Goal: Task Accomplishment & Management: Use online tool/utility

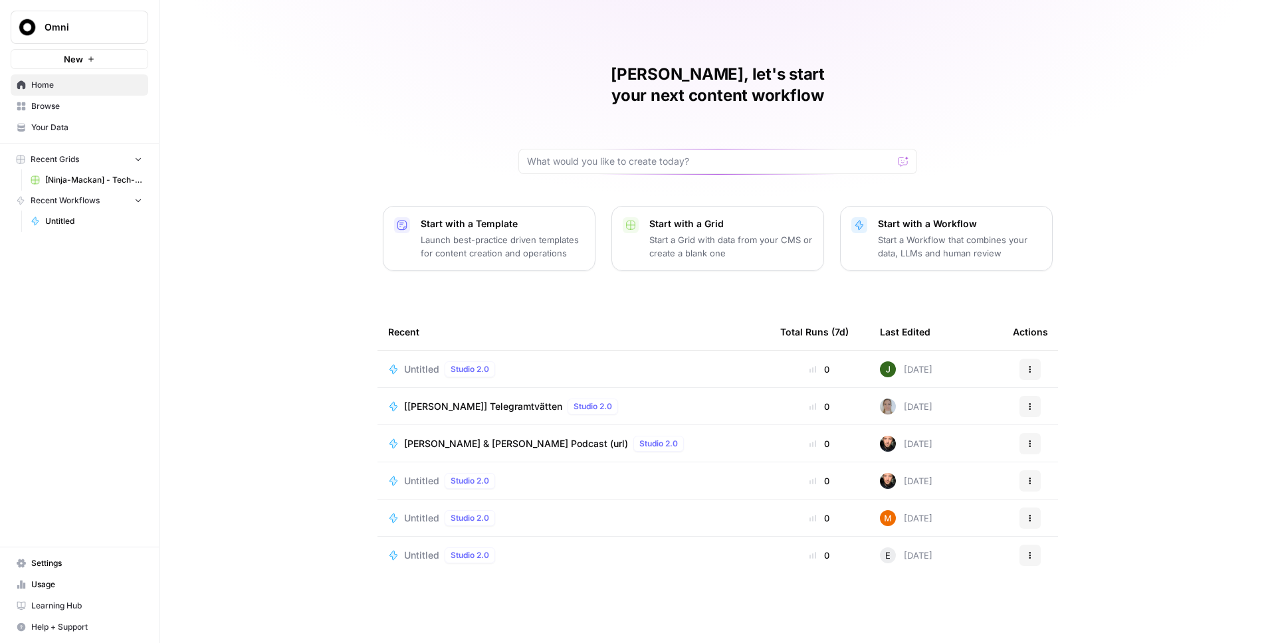
click at [88, 29] on span "Omni" at bounding box center [85, 27] width 80 height 13
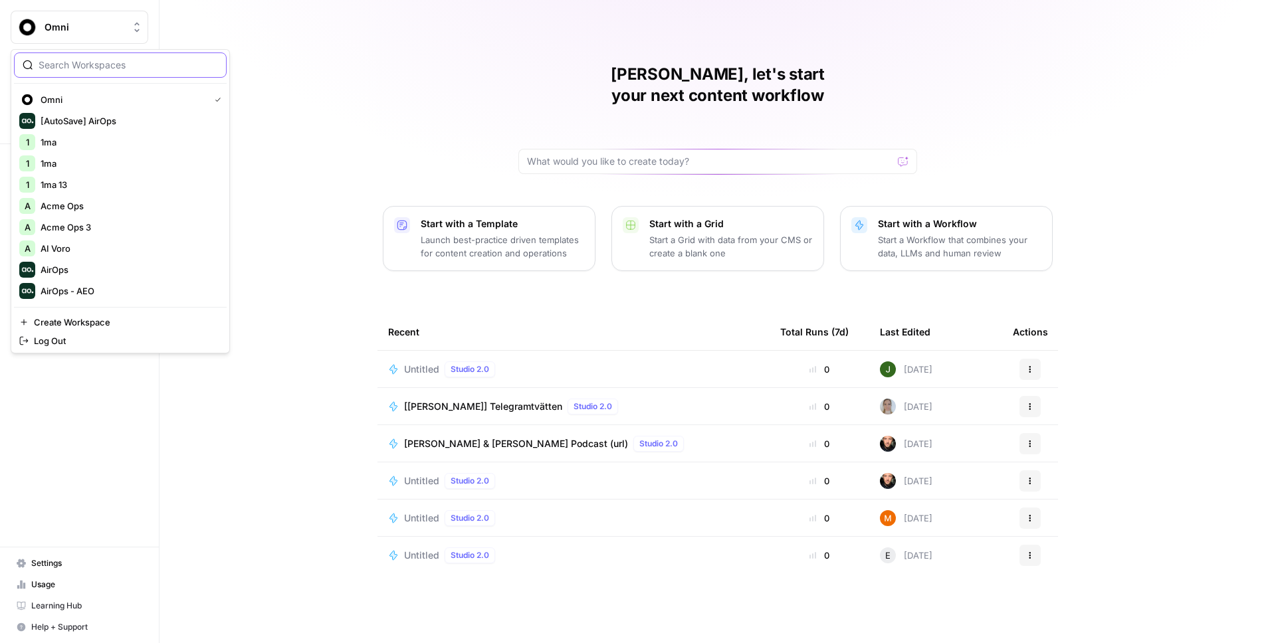
click at [94, 69] on input "search" at bounding box center [128, 64] width 179 height 13
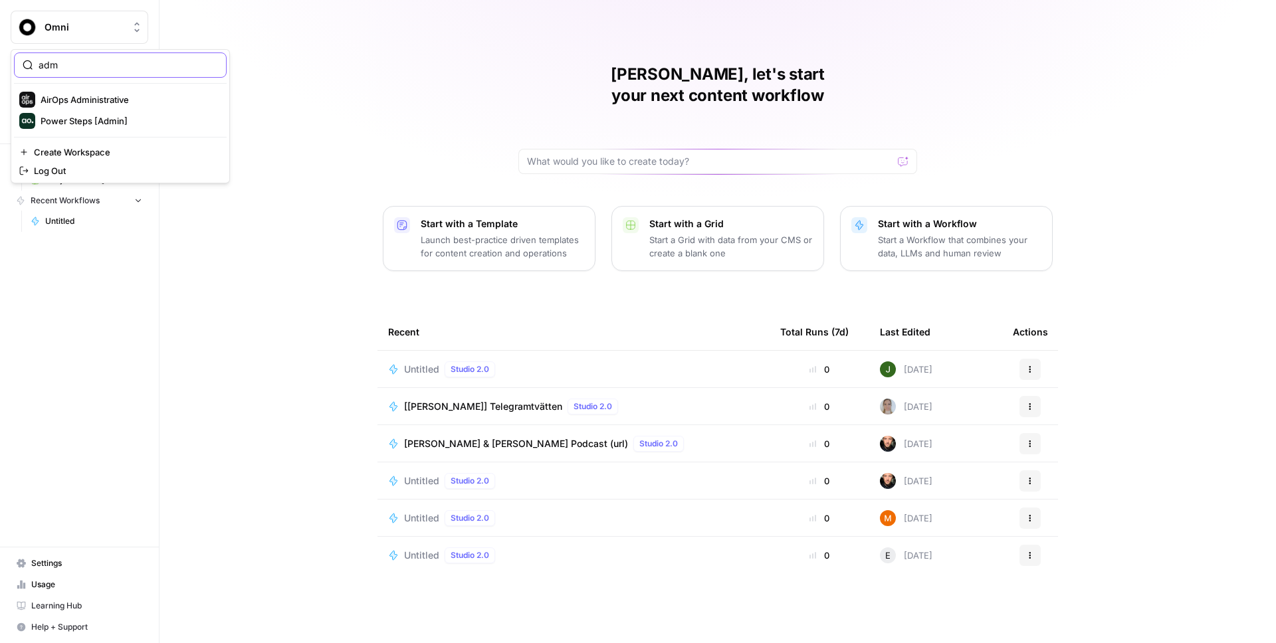
type input "adm"
click at [93, 94] on span "AirOps Administrative" at bounding box center [128, 99] width 175 height 13
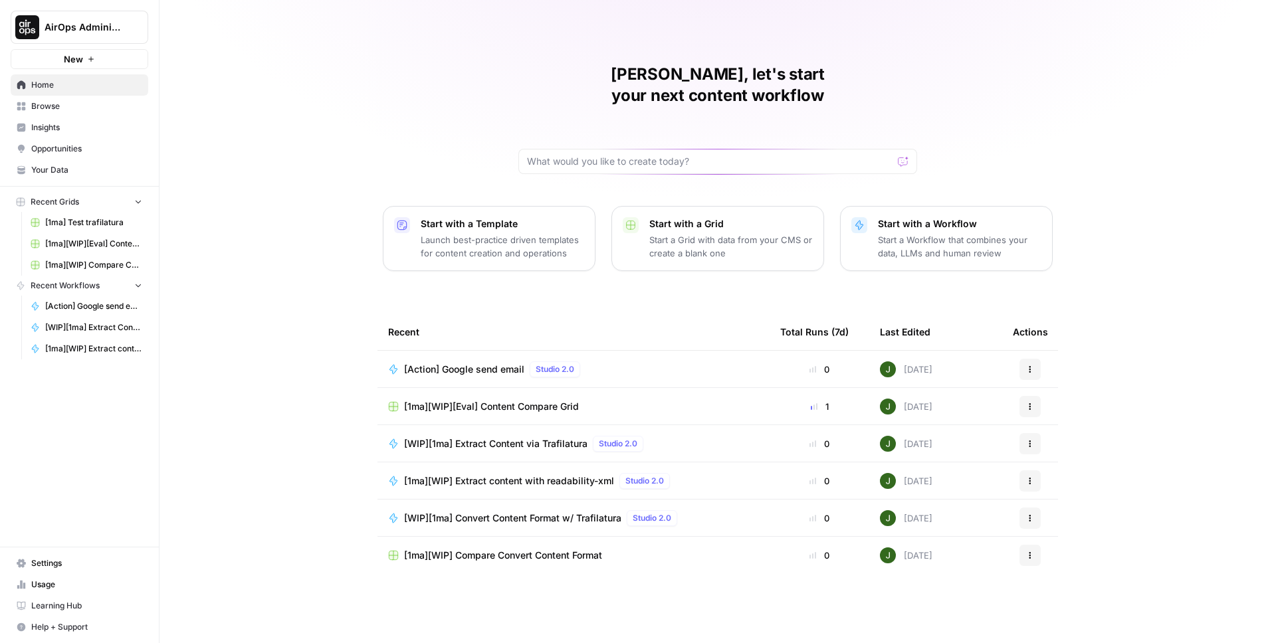
click at [62, 102] on span "Browse" at bounding box center [86, 106] width 111 height 12
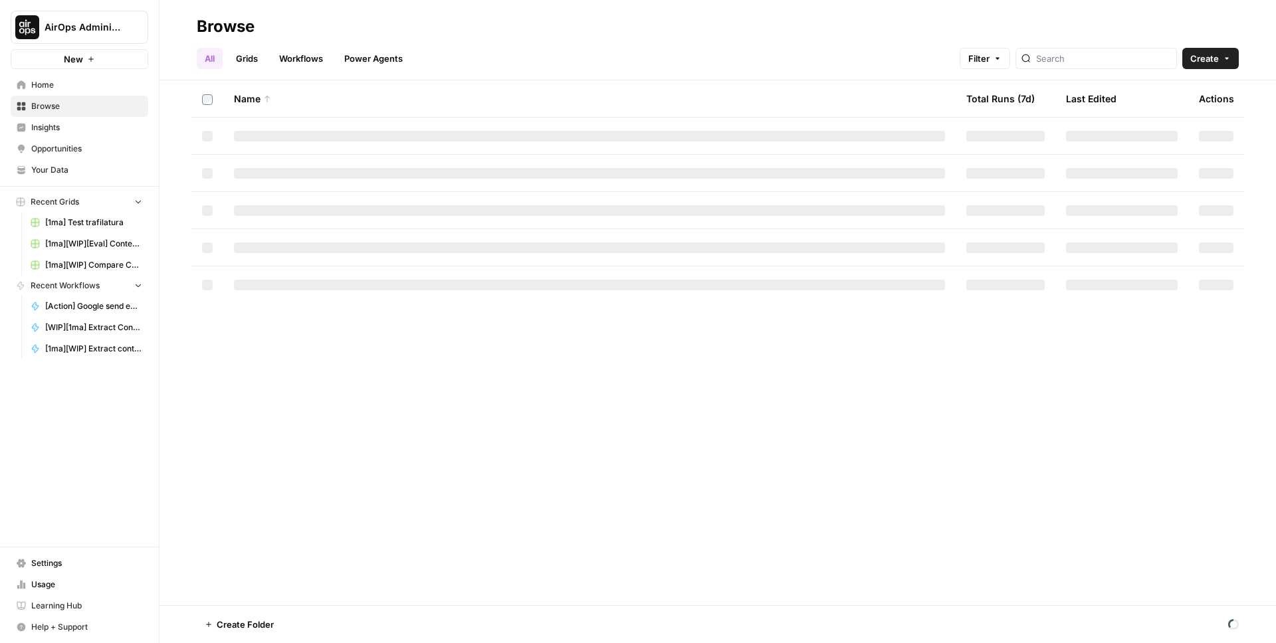
click at [310, 53] on link "Workflows" at bounding box center [301, 58] width 60 height 21
click at [1085, 58] on input "search" at bounding box center [1115, 58] width 135 height 13
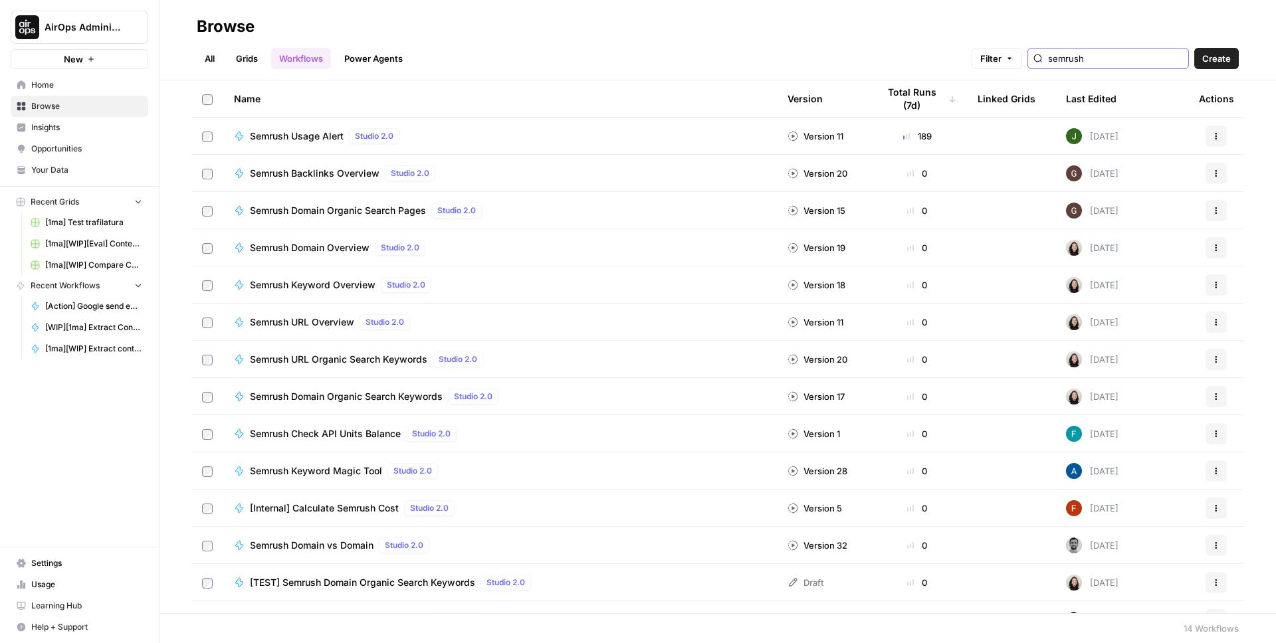
type input "semrush"
click at [310, 138] on span "Semrush Usage Alert" at bounding box center [297, 136] width 94 height 13
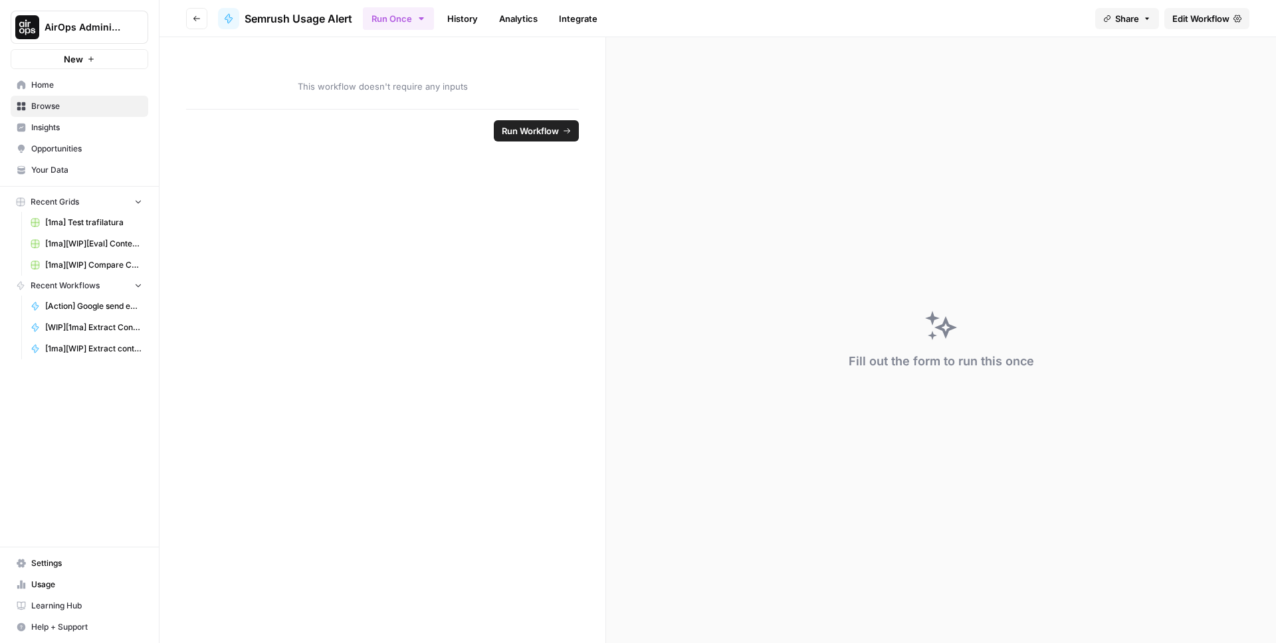
click at [1204, 22] on span "Edit Workflow" at bounding box center [1200, 18] width 57 height 13
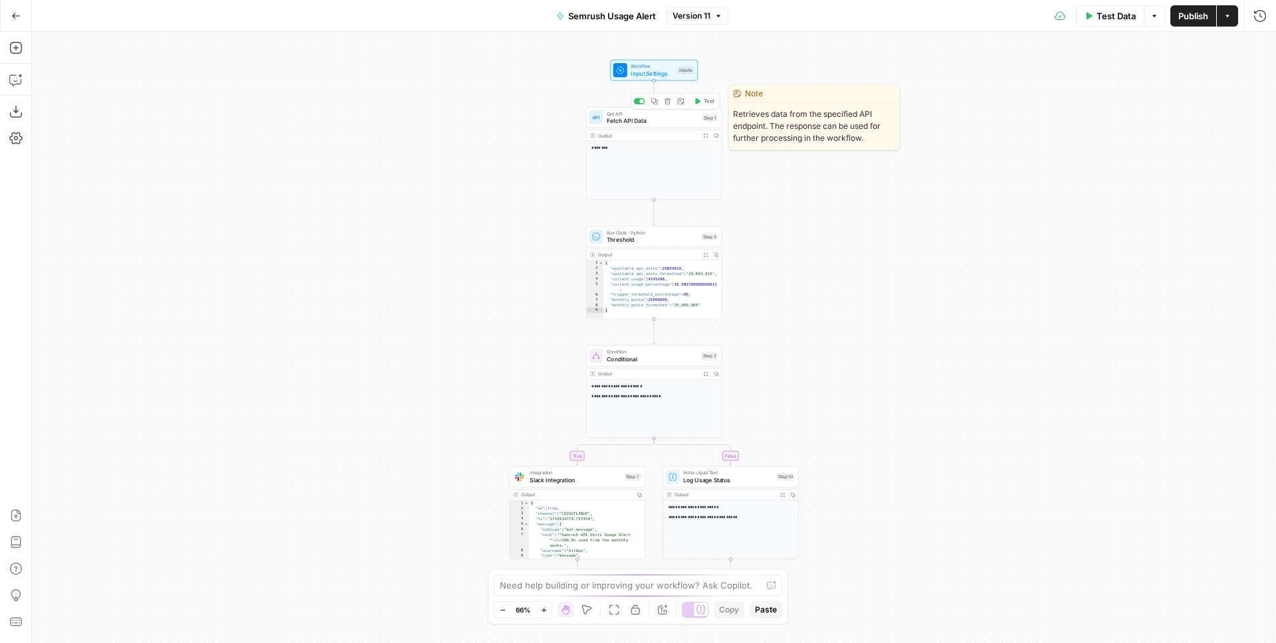
click at [697, 102] on icon "button" at bounding box center [697, 101] width 5 height 6
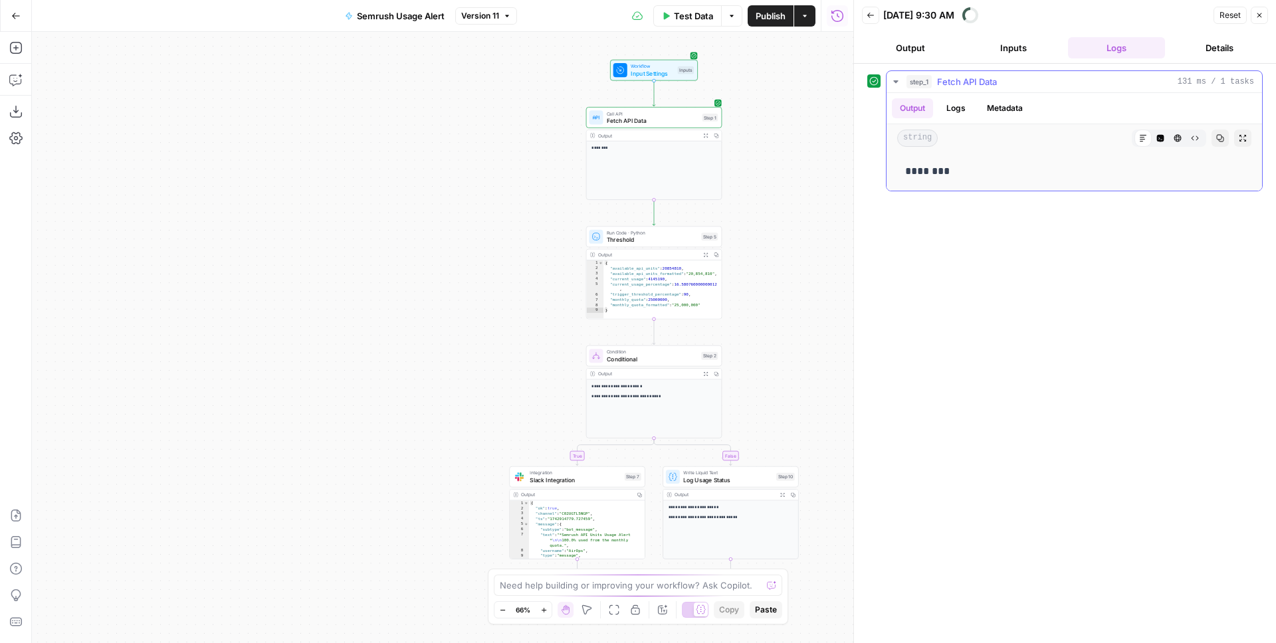
drag, startPoint x: 935, startPoint y: 169, endPoint x: 917, endPoint y: 169, distance: 18.6
click at [917, 169] on p "********" at bounding box center [1074, 171] width 338 height 17
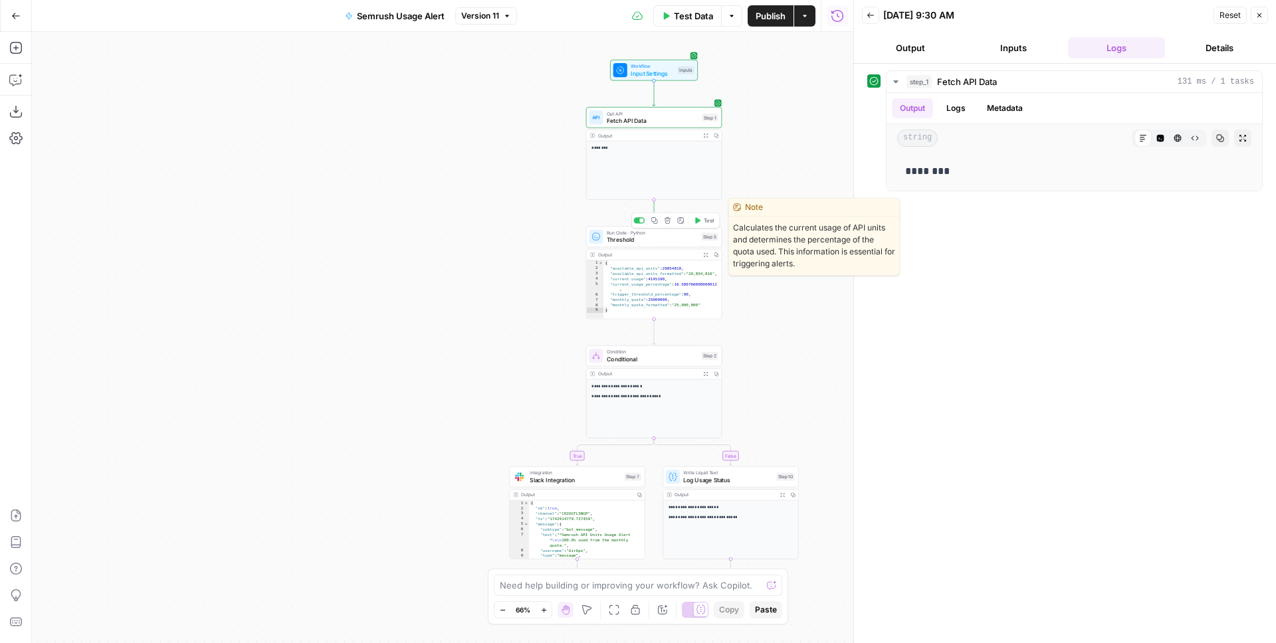
click at [663, 240] on span "Threshold" at bounding box center [652, 239] width 91 height 9
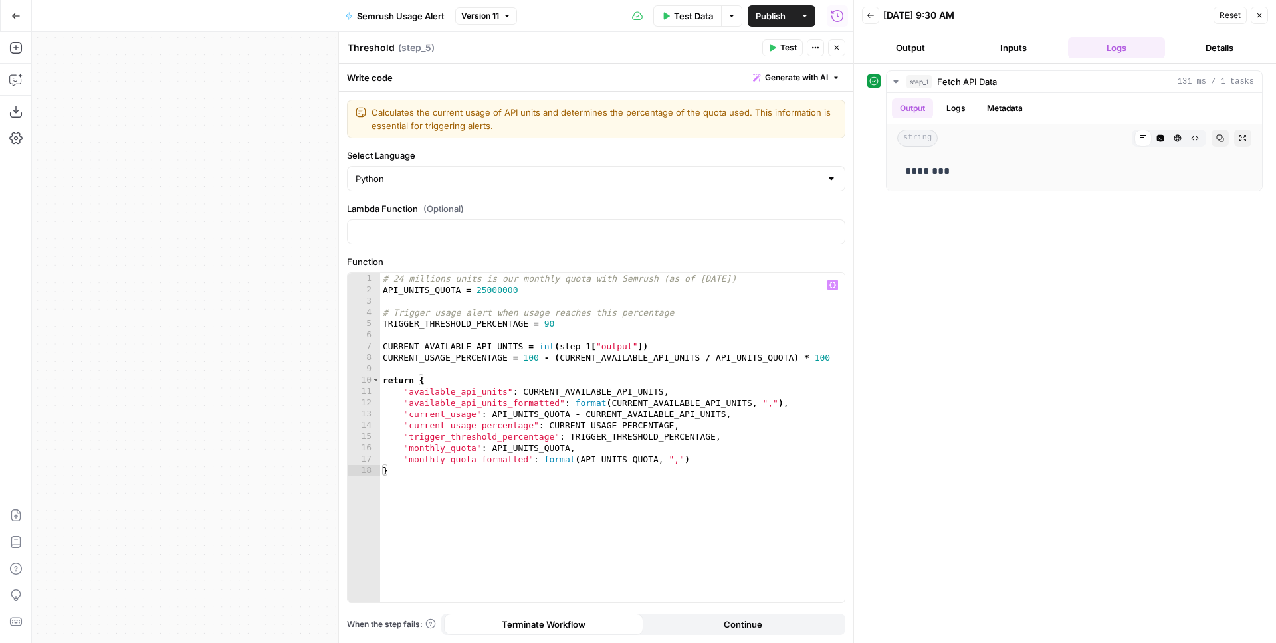
type textarea "**********"
click at [487, 294] on div "# 24 millions units is our monthly quota with Semrush (as of [DATE]) API_UNITS_…" at bounding box center [612, 449] width 465 height 352
click at [510, 291] on div "# 24 millions units is our monthly quota with Semrush (as of [DATE]) API_UNITS_…" at bounding box center [612, 449] width 465 height 352
drag, startPoint x: 501, startPoint y: 289, endPoint x: 485, endPoint y: 290, distance: 16.0
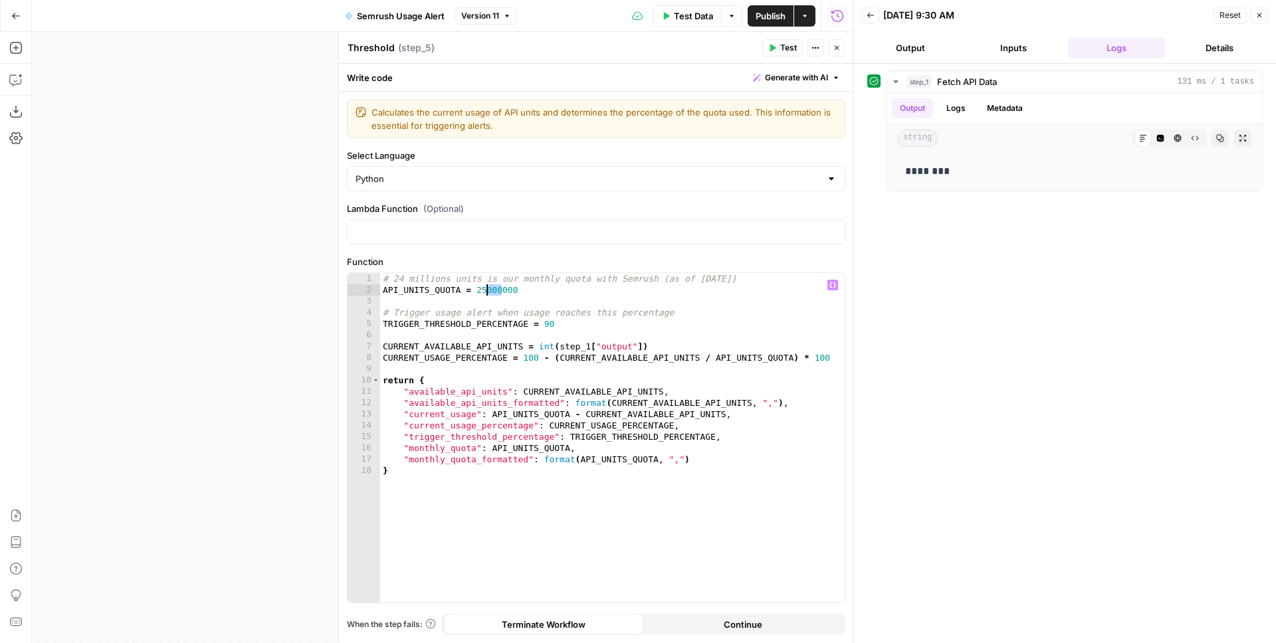
click at [485, 290] on div "# 24 millions units is our monthly quota with Semrush (as of [DATE]) API_UNITS_…" at bounding box center [612, 449] width 465 height 352
click at [833, 51] on icon "button" at bounding box center [837, 48] width 8 height 8
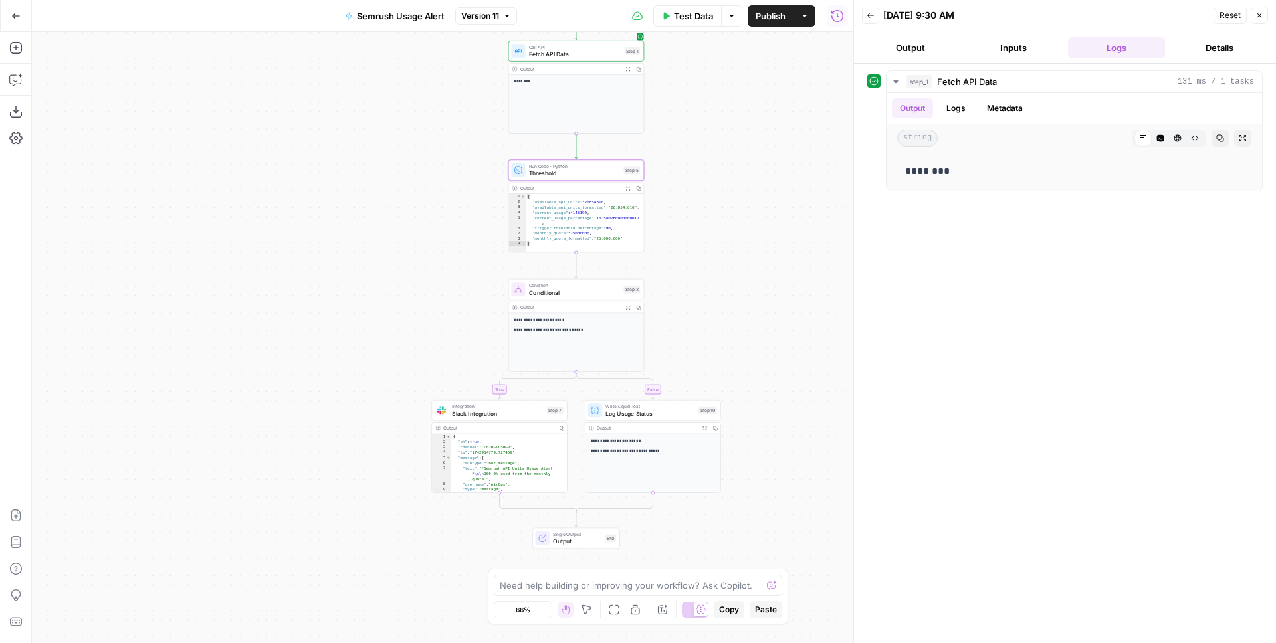
drag, startPoint x: 449, startPoint y: 231, endPoint x: 294, endPoint y: 115, distance: 193.7
click at [294, 115] on div "true false Workflow Input Settings Inputs Call API Fetch API Data Step 1 Output…" at bounding box center [442, 337] width 821 height 611
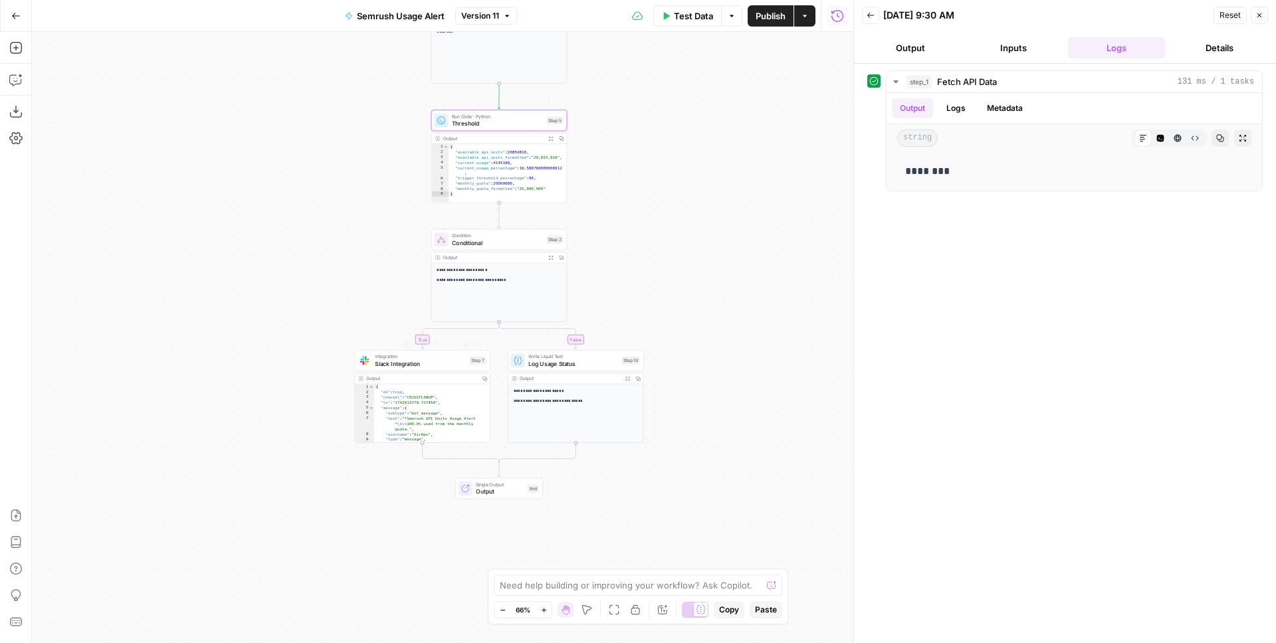
click at [421, 368] on span "Slack Integration" at bounding box center [420, 364] width 91 height 9
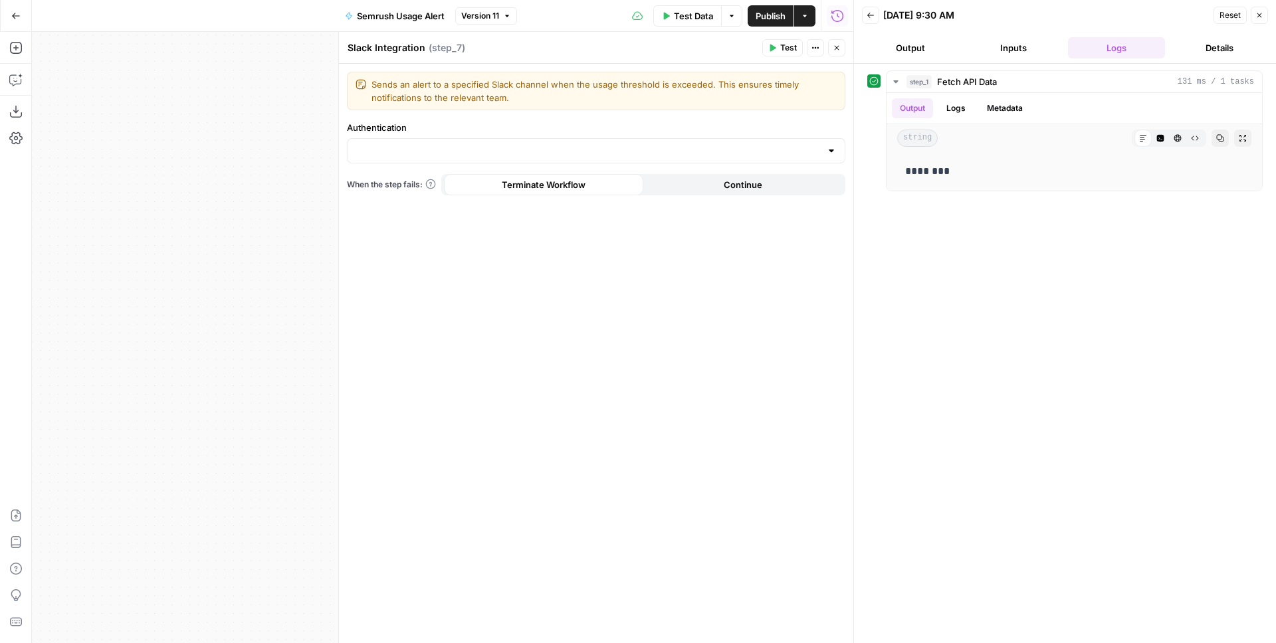
click at [831, 49] on button "Close" at bounding box center [836, 47] width 17 height 17
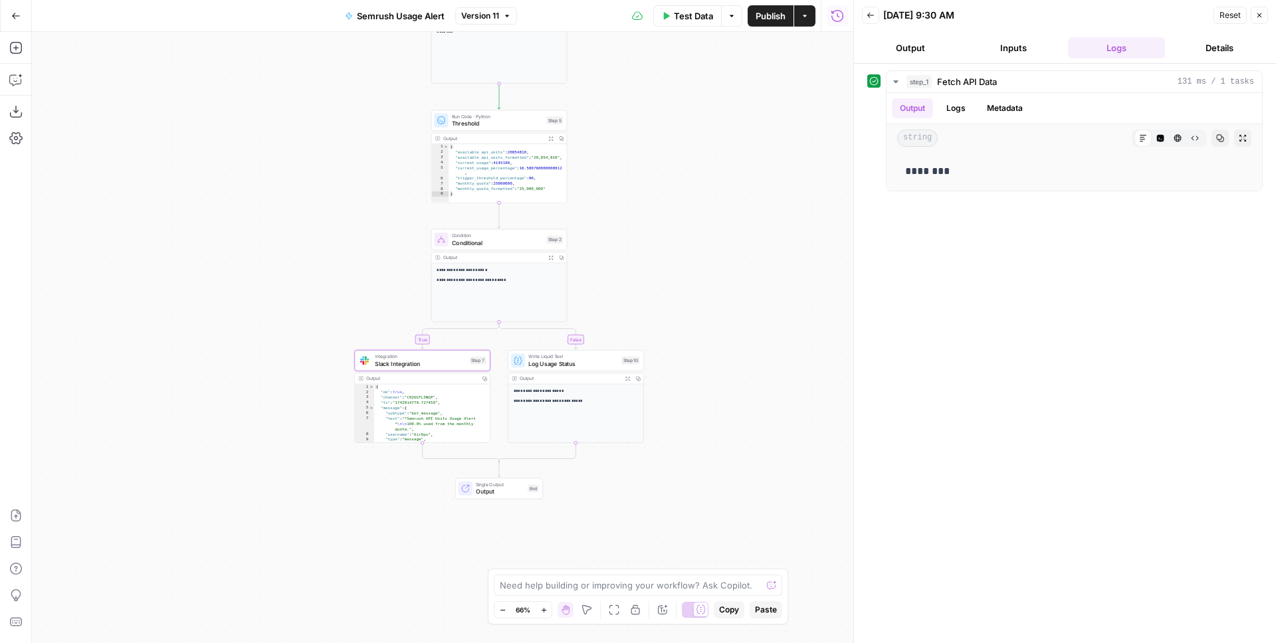
click at [9, 14] on button "Go Back" at bounding box center [16, 16] width 24 height 24
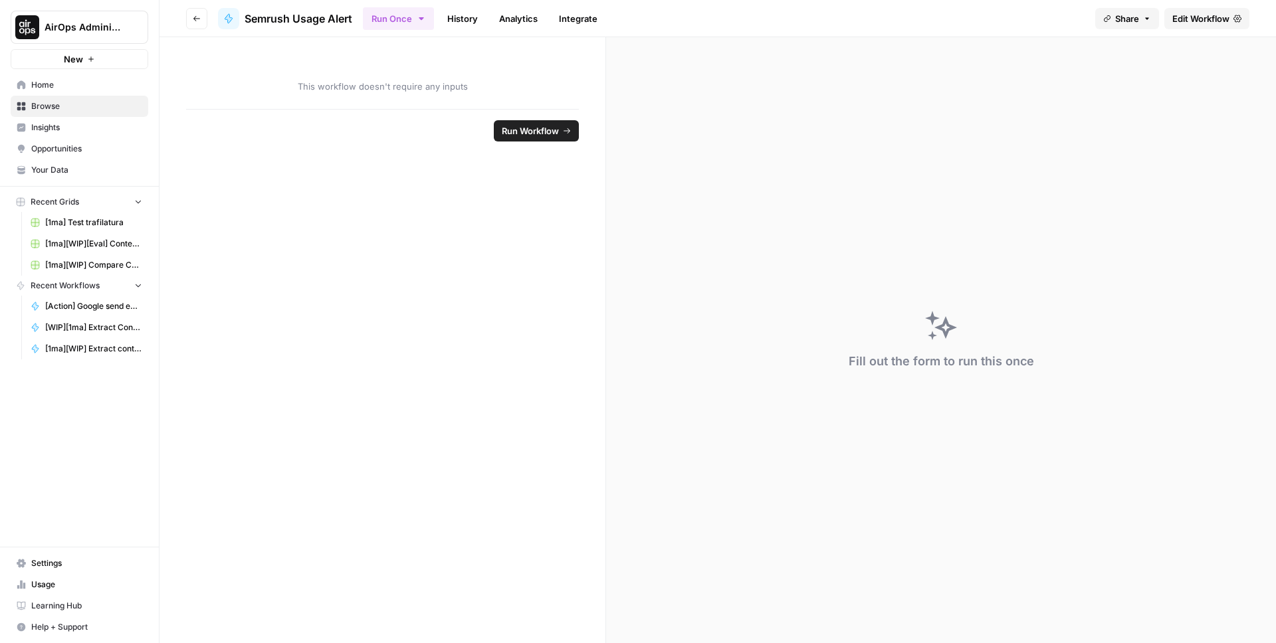
click at [488, 13] on ul "Run Once History Analytics Integrate" at bounding box center [484, 18] width 243 height 26
click at [472, 13] on link "History" at bounding box center [462, 18] width 47 height 21
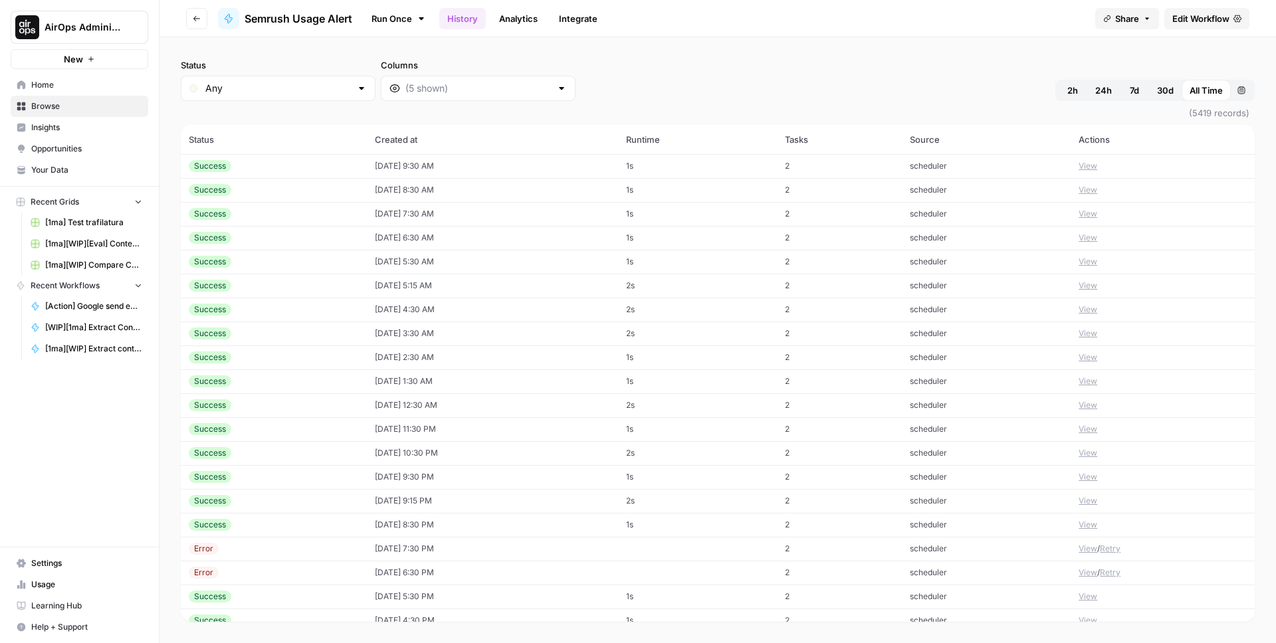
click at [498, 167] on td "[DATE] 9:30 AM" at bounding box center [493, 166] width 252 height 24
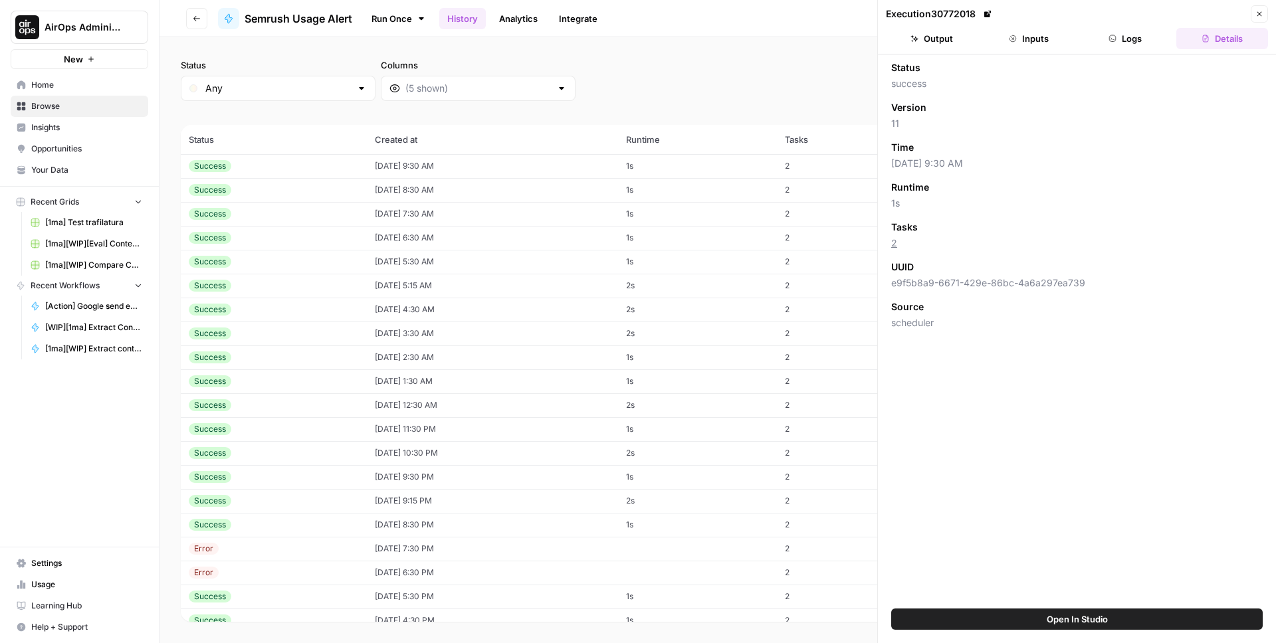
click at [1127, 24] on header "Execution 30772018 Close Output Inputs Logs Details" at bounding box center [1077, 27] width 398 height 54
click at [1123, 30] on button "Logs" at bounding box center [1126, 38] width 92 height 21
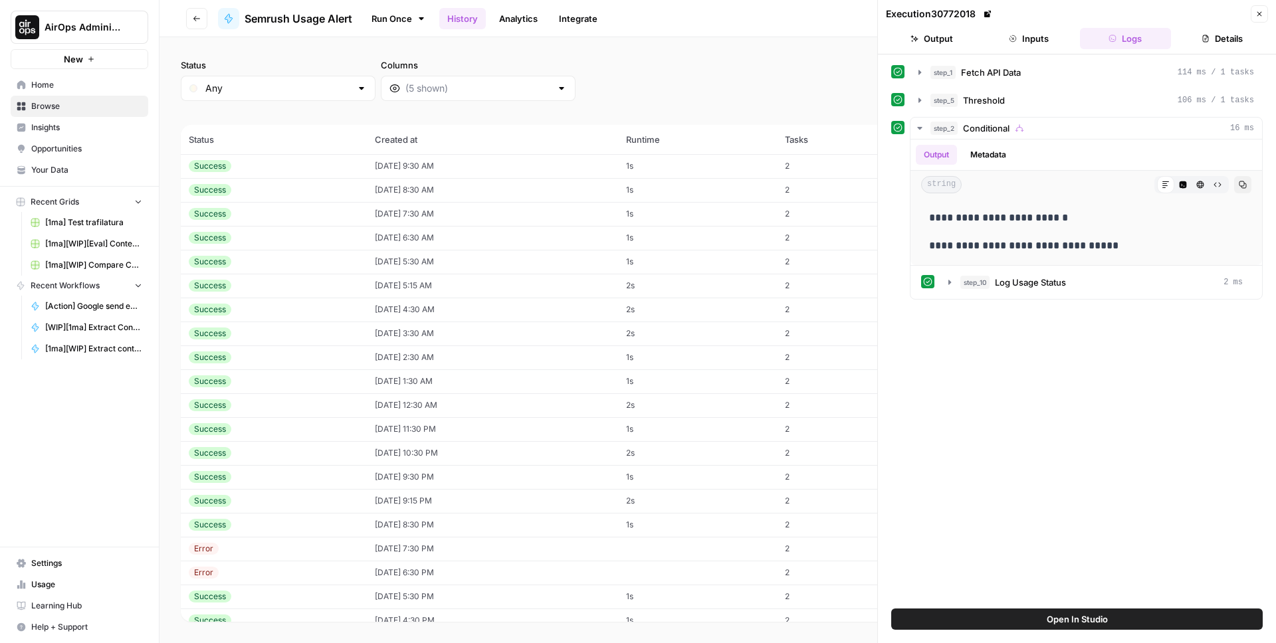
click at [470, 187] on td "[DATE] 8:30 AM" at bounding box center [493, 190] width 252 height 24
click at [473, 213] on td "[DATE] 7:30 AM" at bounding box center [493, 214] width 252 height 24
click at [431, 239] on td "[DATE] 6:30 AM" at bounding box center [493, 238] width 252 height 24
click at [427, 271] on td "[DATE] 5:30 AM" at bounding box center [493, 262] width 252 height 24
click at [423, 287] on td "[DATE] 5:15 AM" at bounding box center [493, 286] width 252 height 24
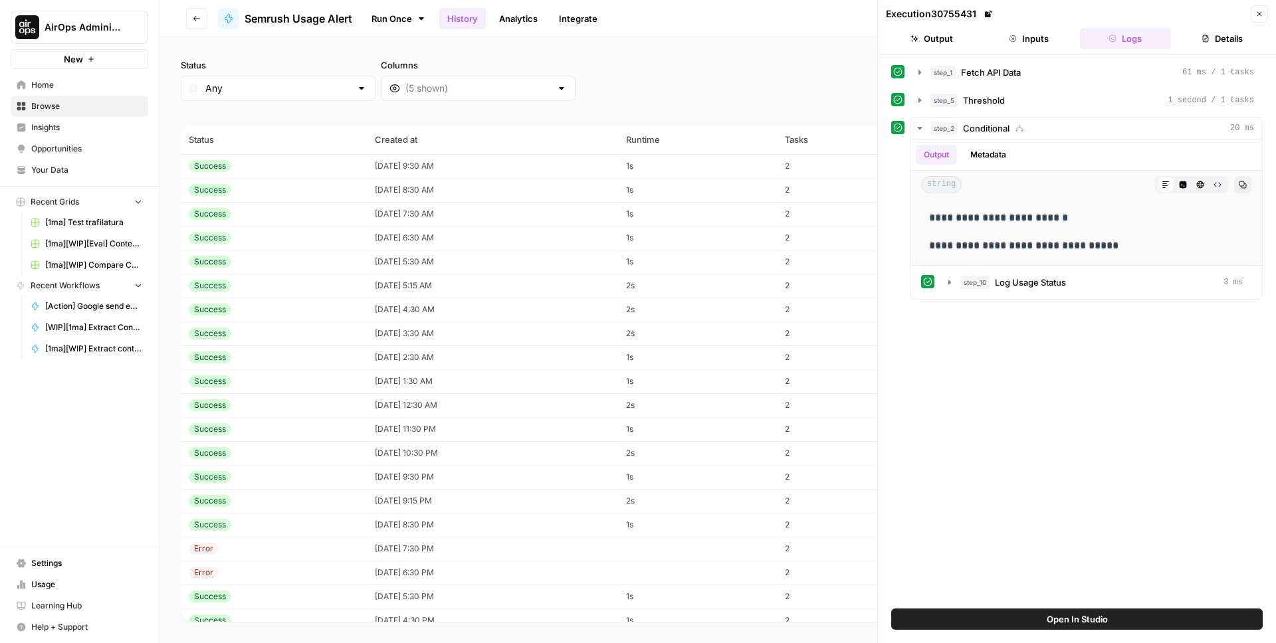
click at [419, 310] on td "[DATE] 4:30 AM" at bounding box center [493, 310] width 252 height 24
click at [411, 334] on td "[DATE] 3:30 AM" at bounding box center [493, 334] width 252 height 24
click at [409, 354] on td "[DATE] 2:30 AM" at bounding box center [493, 358] width 252 height 24
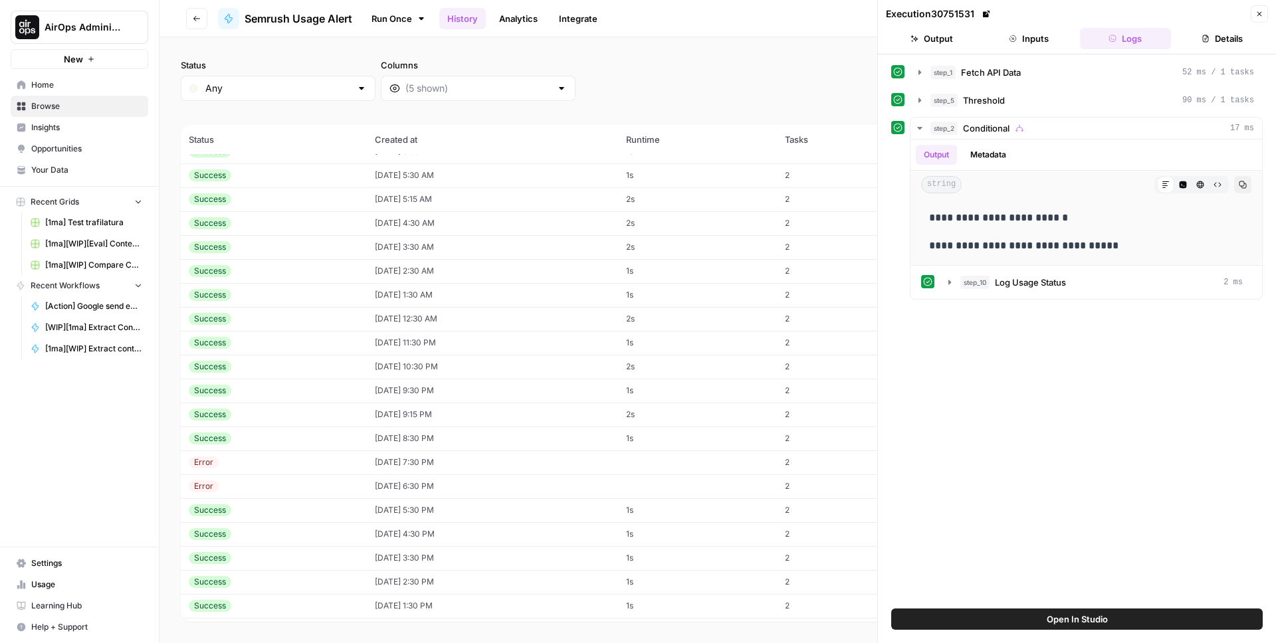
click at [402, 486] on td "[DATE] 6:30 PM" at bounding box center [493, 487] width 252 height 24
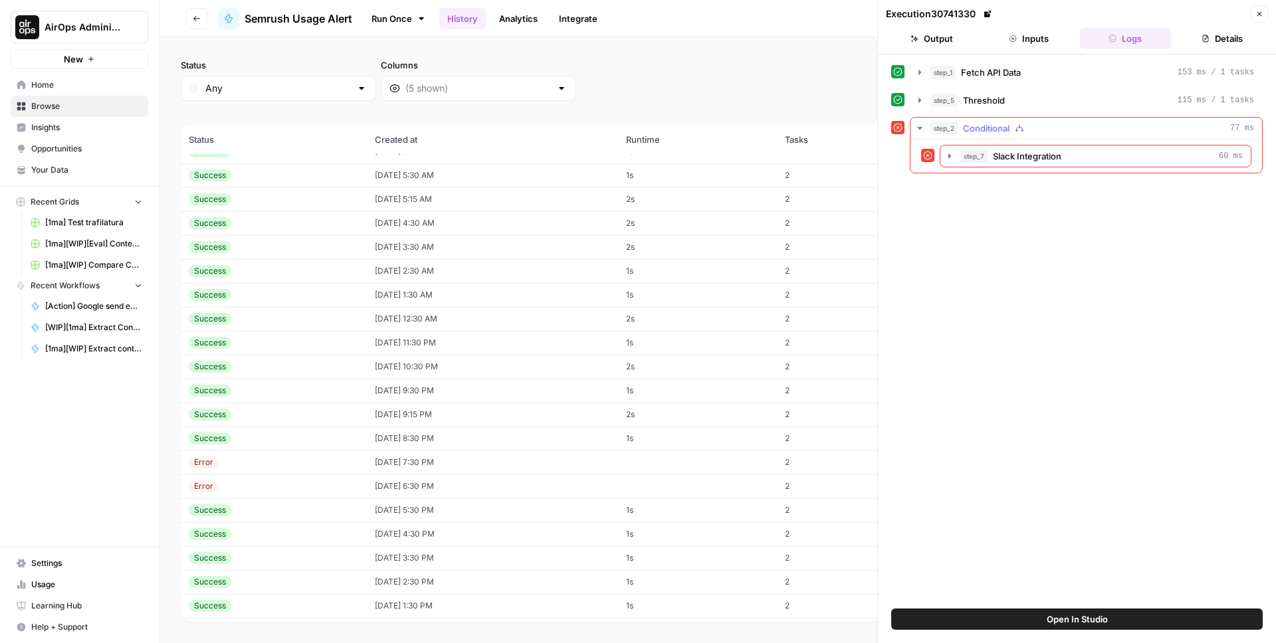
click at [1029, 140] on div "step_7 Slack Integration 60 ms" at bounding box center [1087, 156] width 352 height 33
click at [1011, 160] on span "Slack Integration" at bounding box center [1027, 156] width 68 height 13
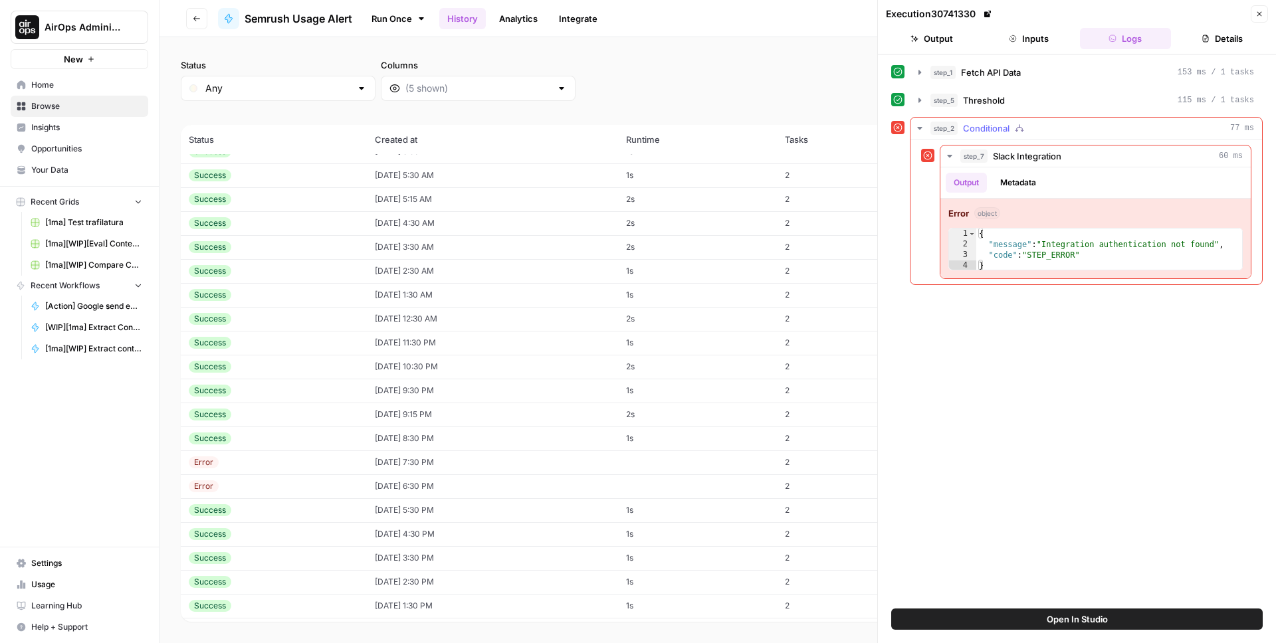
click at [982, 126] on span "Conditional" at bounding box center [986, 128] width 47 height 13
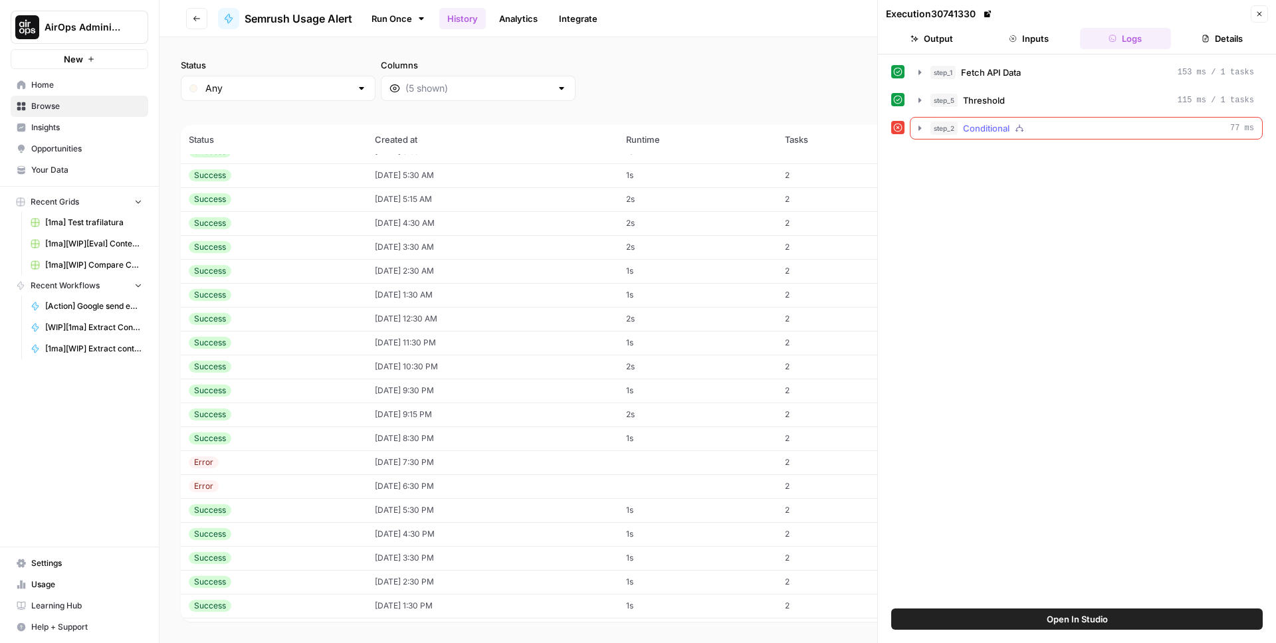
click at [982, 128] on span "Conditional" at bounding box center [986, 128] width 47 height 13
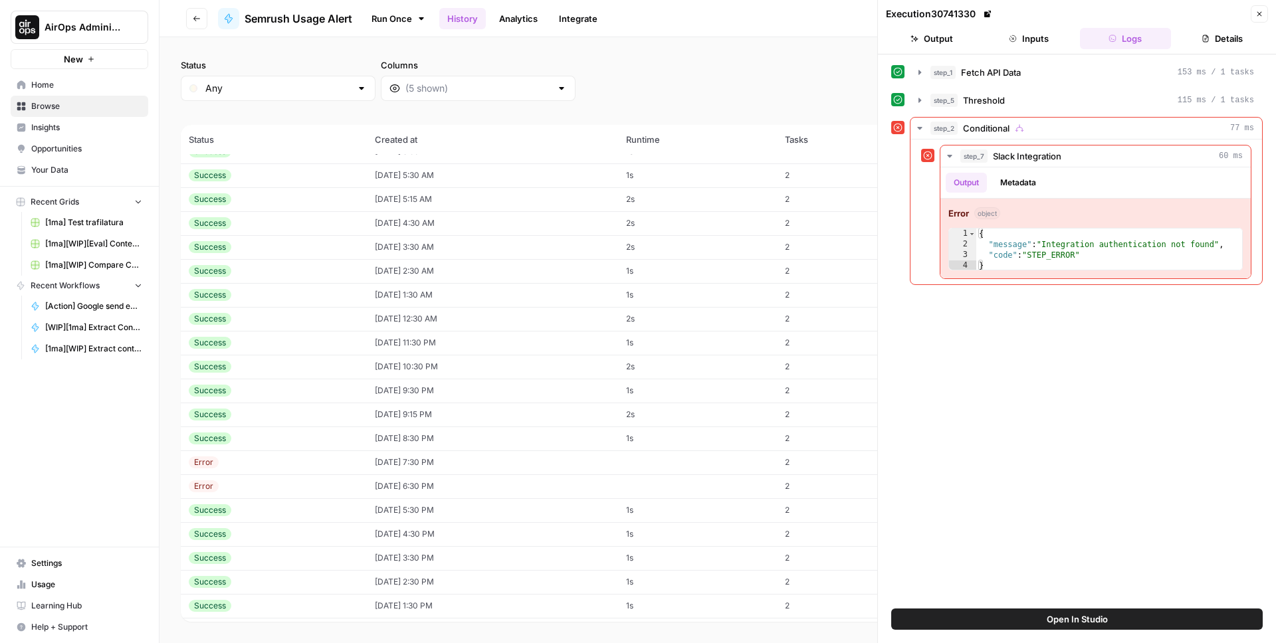
click at [379, 460] on td "[DATE] 7:30 PM" at bounding box center [493, 463] width 252 height 24
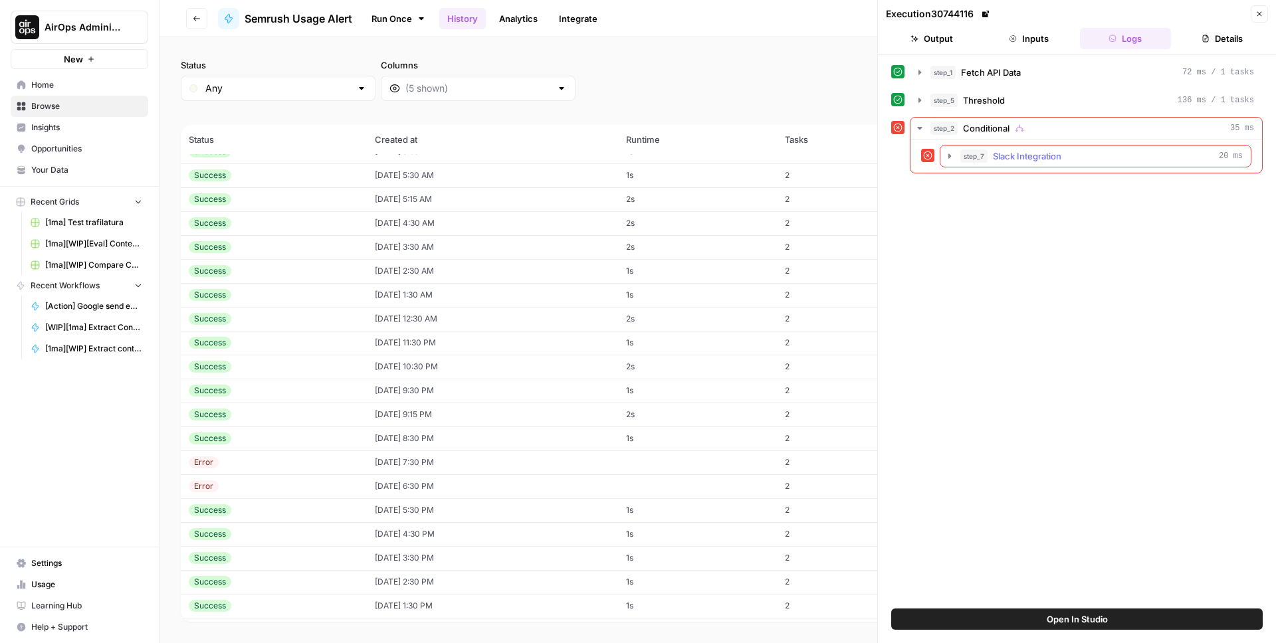
click at [991, 156] on div "step_7 Slack Integration 20 ms" at bounding box center [1101, 156] width 282 height 13
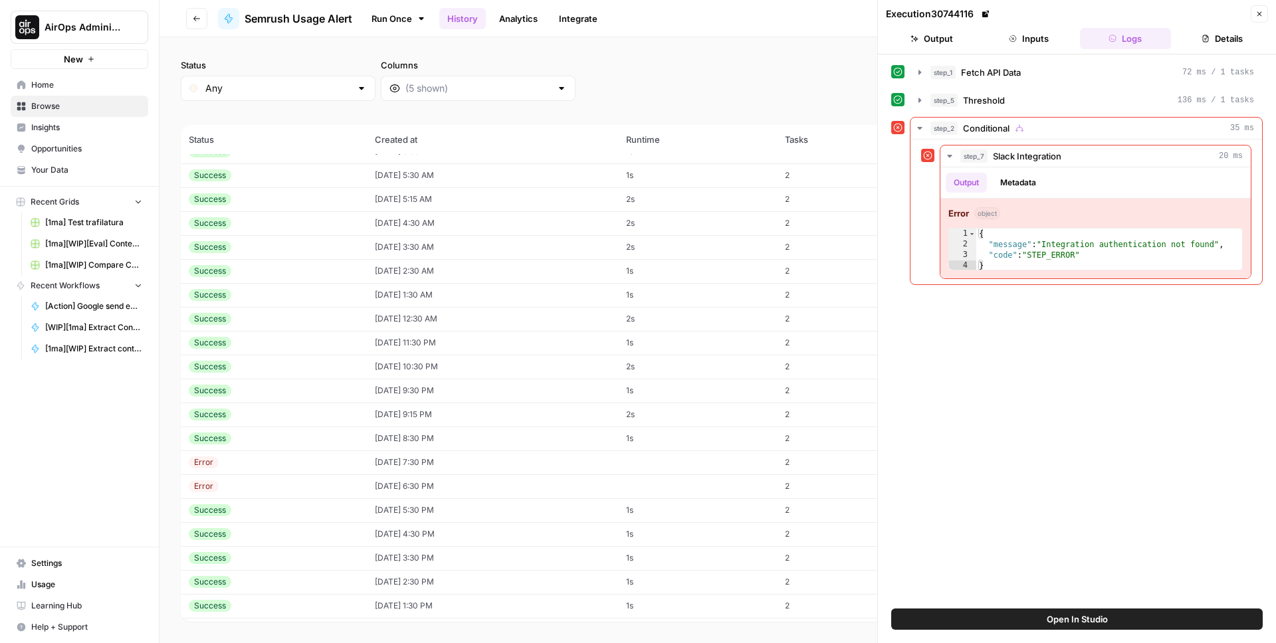
click at [44, 563] on span "Settings" at bounding box center [86, 564] width 111 height 12
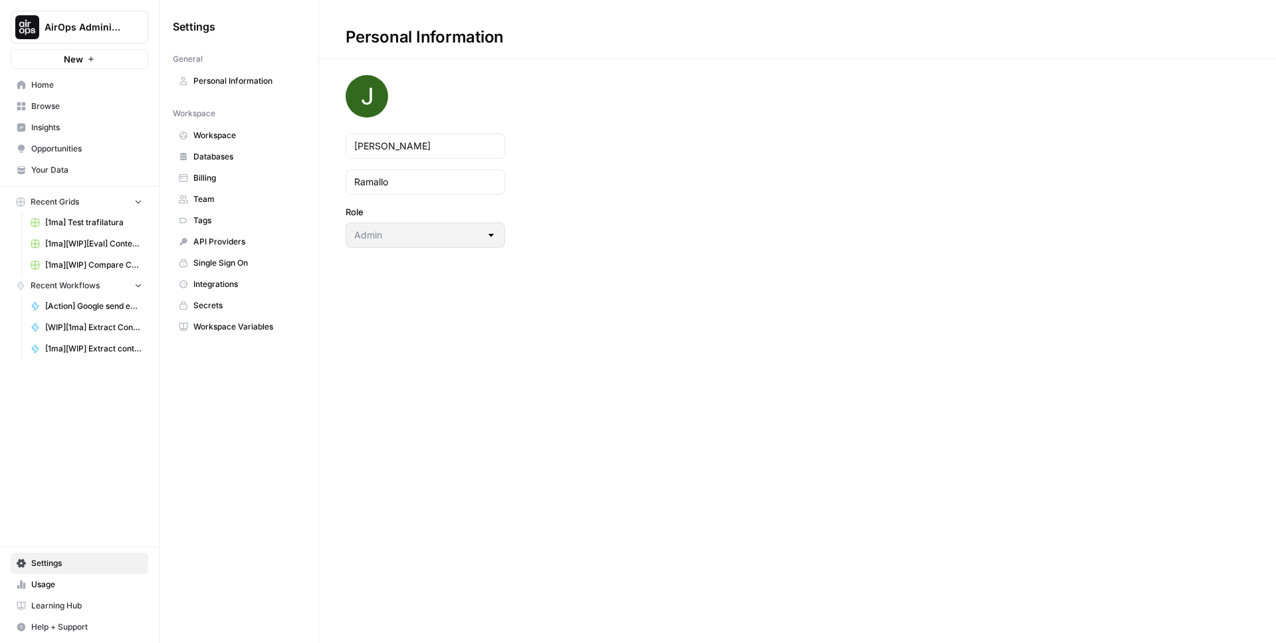
click at [212, 271] on link "Single Sign On" at bounding box center [239, 263] width 132 height 21
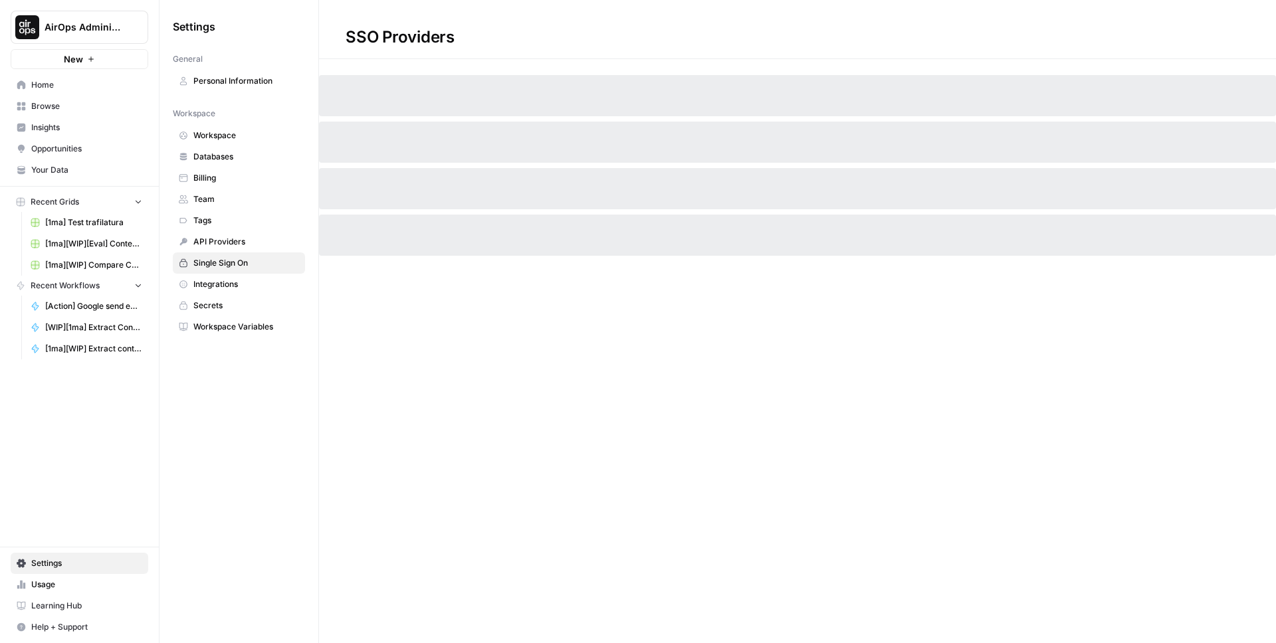
click at [214, 284] on span "Integrations" at bounding box center [246, 284] width 106 height 12
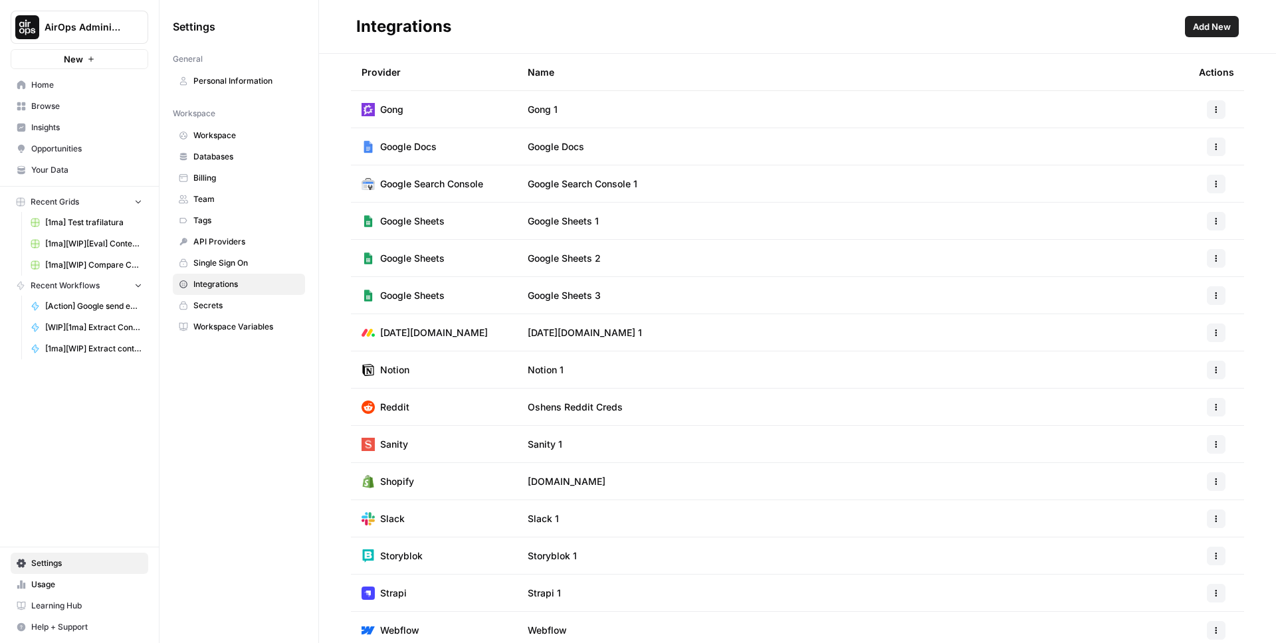
scroll to position [453, 0]
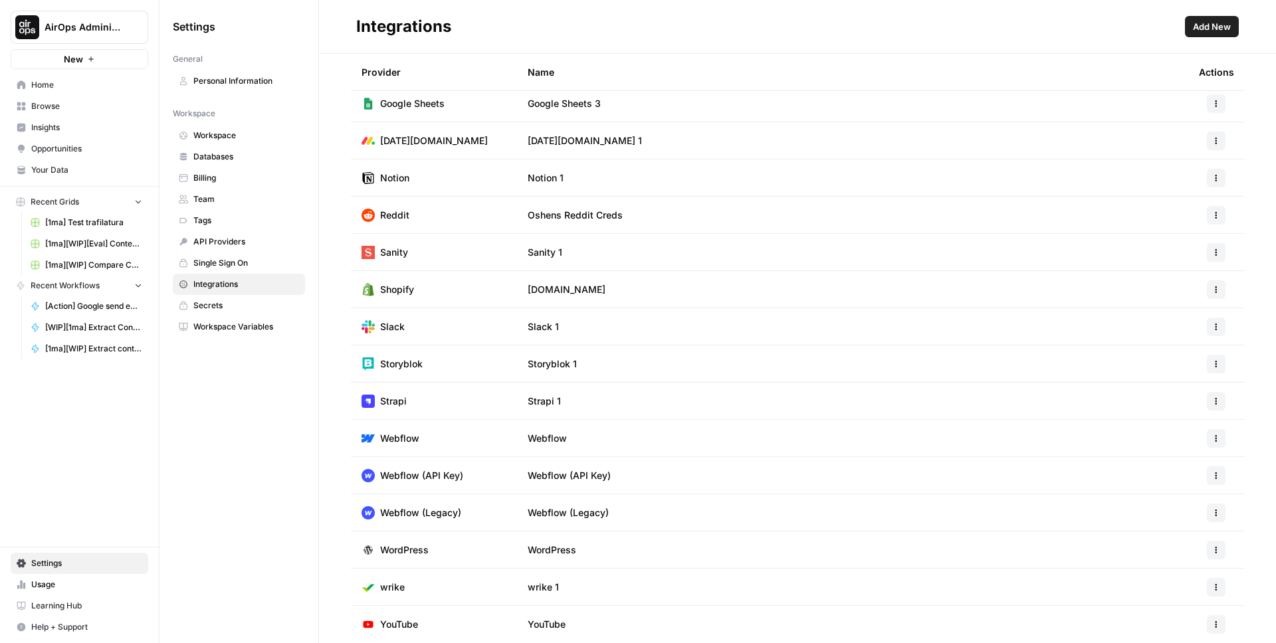
click at [557, 327] on td "Slack 1" at bounding box center [852, 326] width 671 height 37
click at [1207, 319] on button "button" at bounding box center [1216, 327] width 19 height 19
click at [1167, 358] on span "Edit" at bounding box center [1177, 356] width 43 height 13
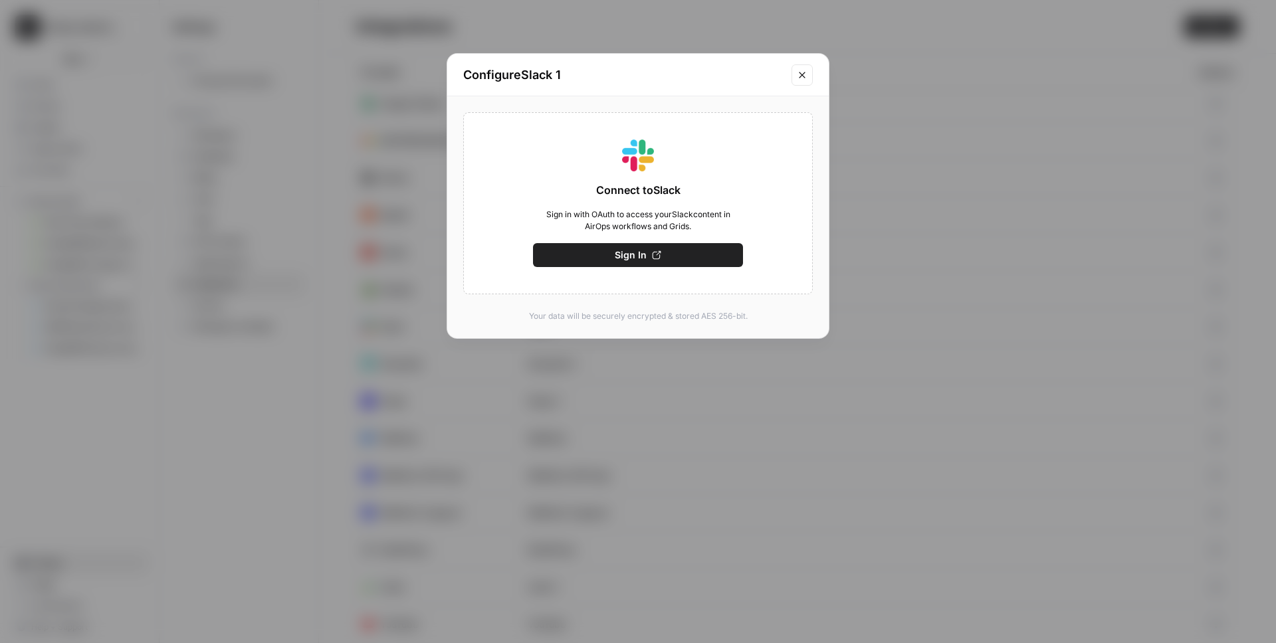
click at [810, 70] on button "Close modal" at bounding box center [802, 74] width 21 height 21
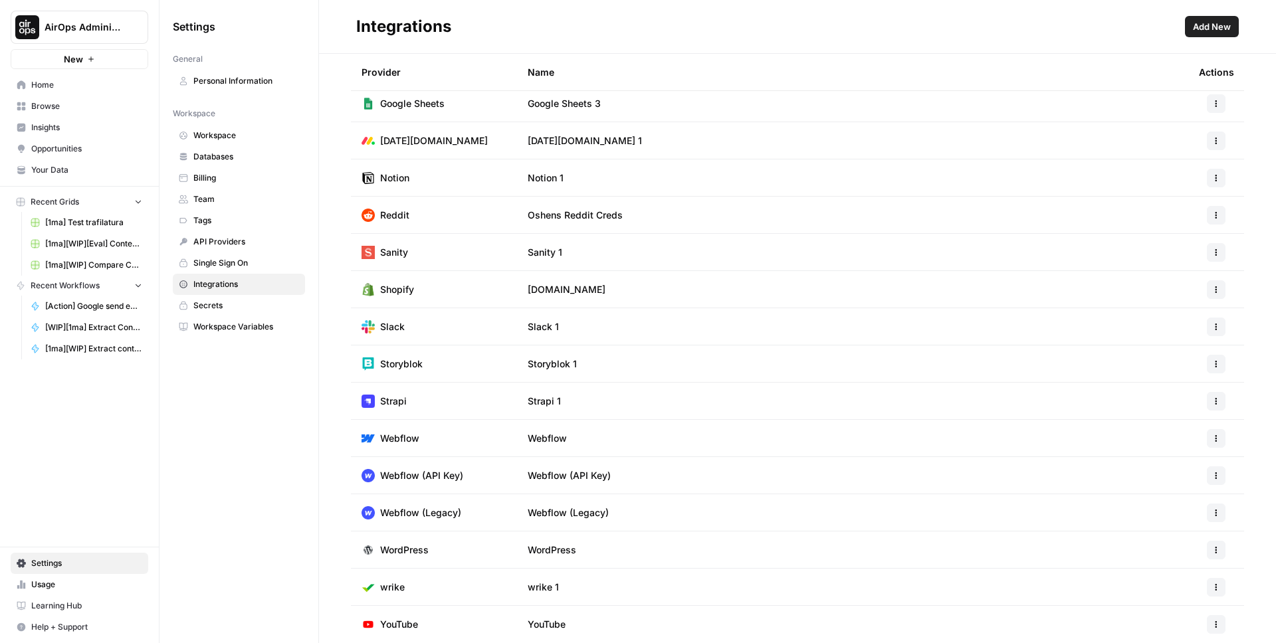
click at [62, 86] on span "Home" at bounding box center [86, 85] width 111 height 12
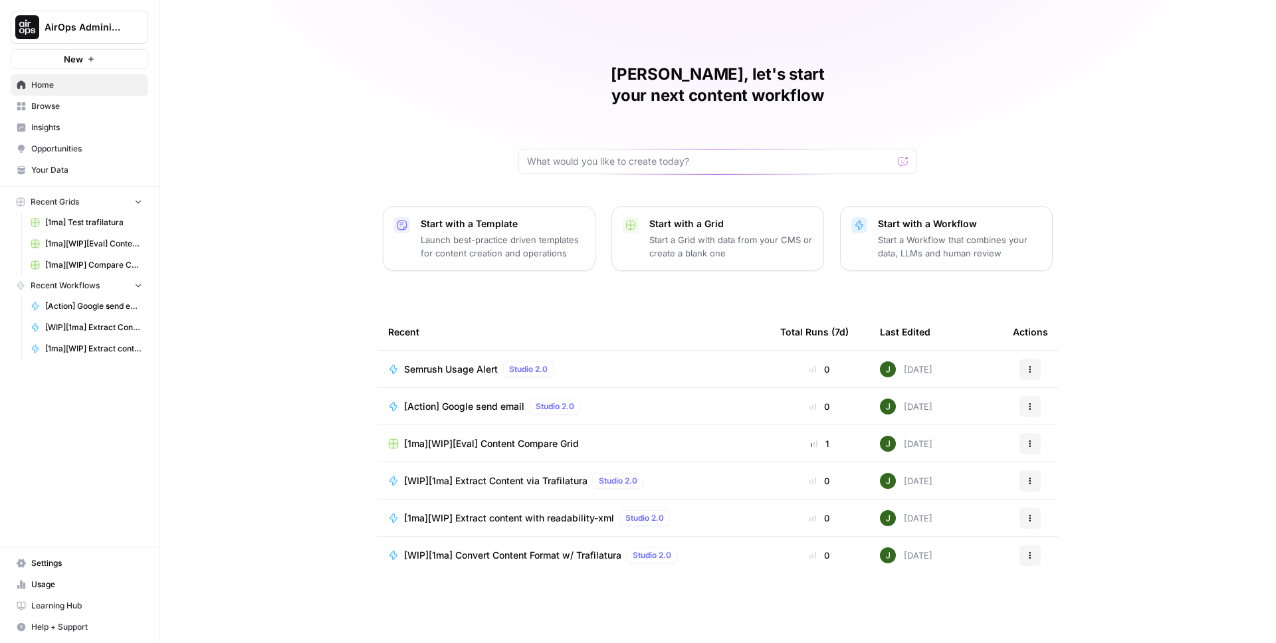
click at [449, 363] on span "Semrush Usage Alert" at bounding box center [451, 369] width 94 height 13
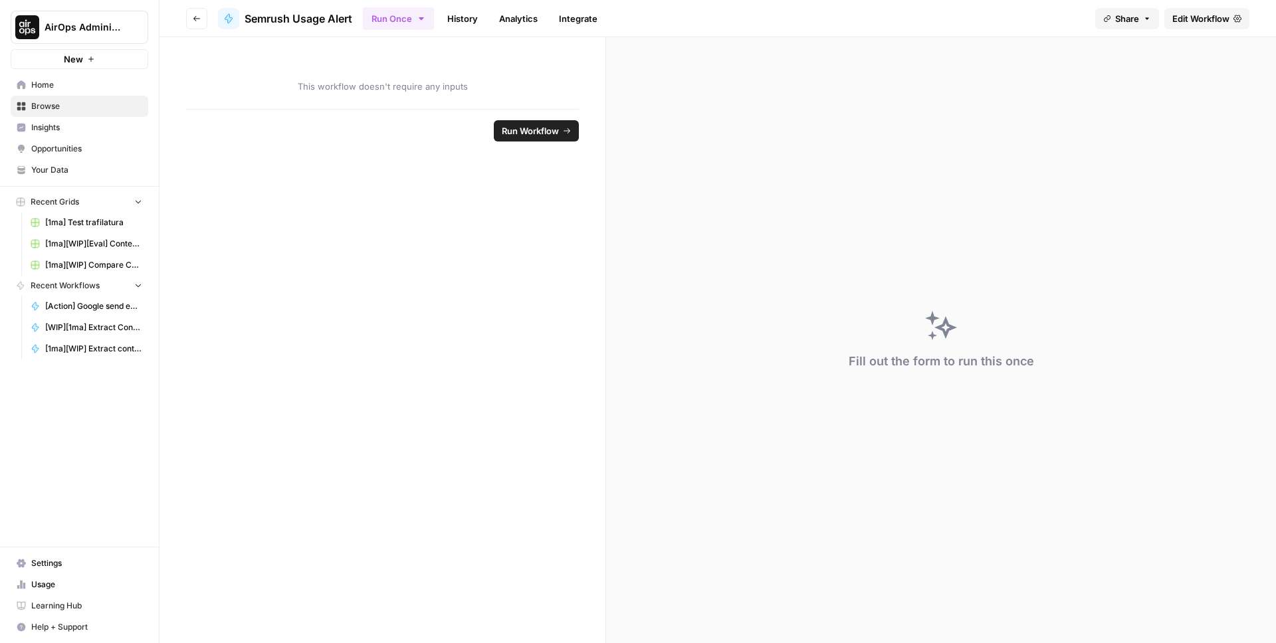
click at [1228, 14] on span "Edit Workflow" at bounding box center [1200, 18] width 57 height 13
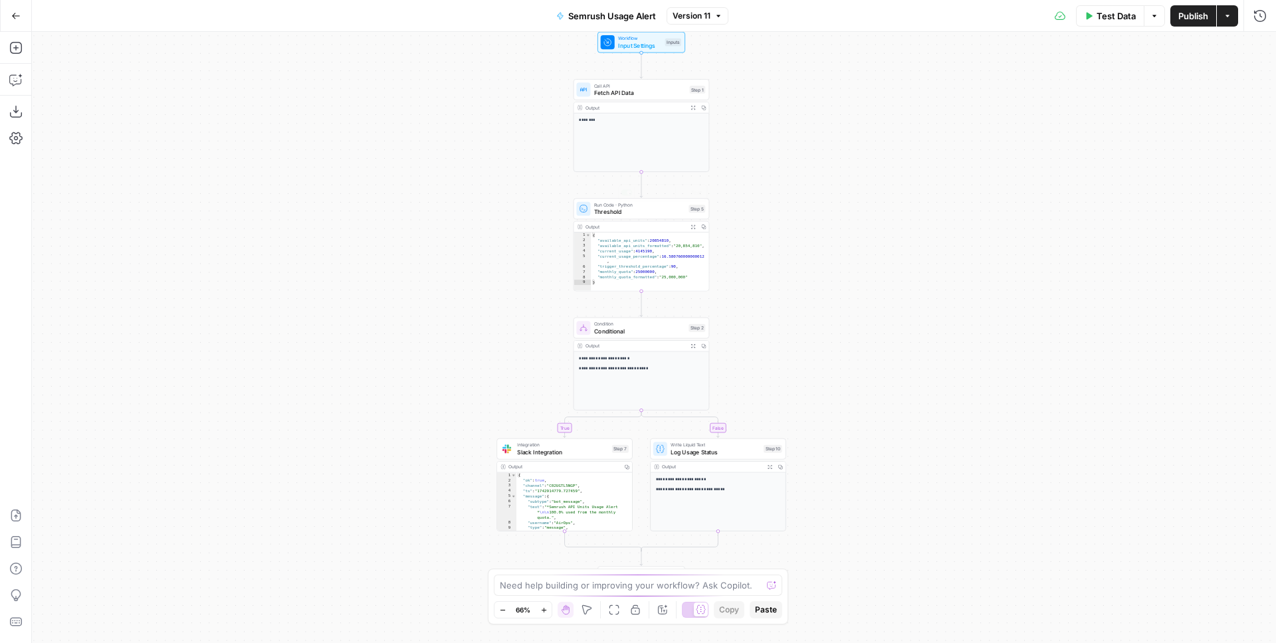
drag, startPoint x: 430, startPoint y: 374, endPoint x: 383, endPoint y: 289, distance: 97.0
click at [379, 282] on div "**********" at bounding box center [654, 337] width 1244 height 611
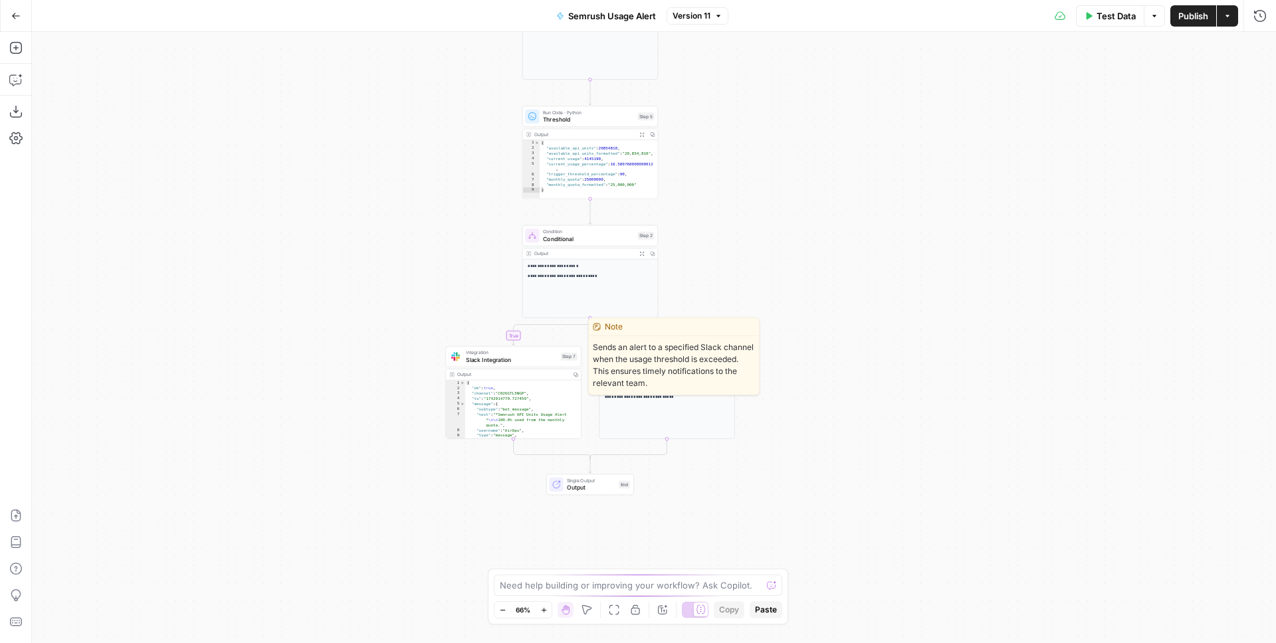
click at [487, 358] on span "Slack Integration" at bounding box center [511, 360] width 91 height 9
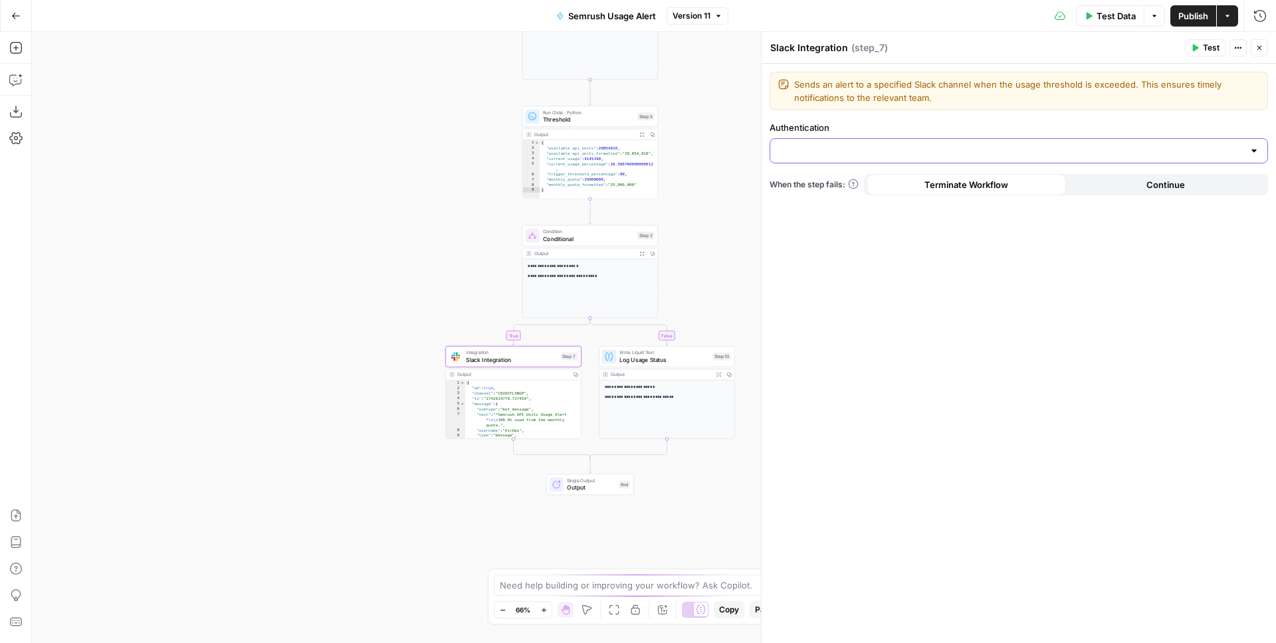
click at [869, 148] on input "Authentication" at bounding box center [1010, 150] width 465 height 13
click at [825, 182] on span "Slack 1" at bounding box center [1016, 183] width 471 height 13
type input "Slack 1"
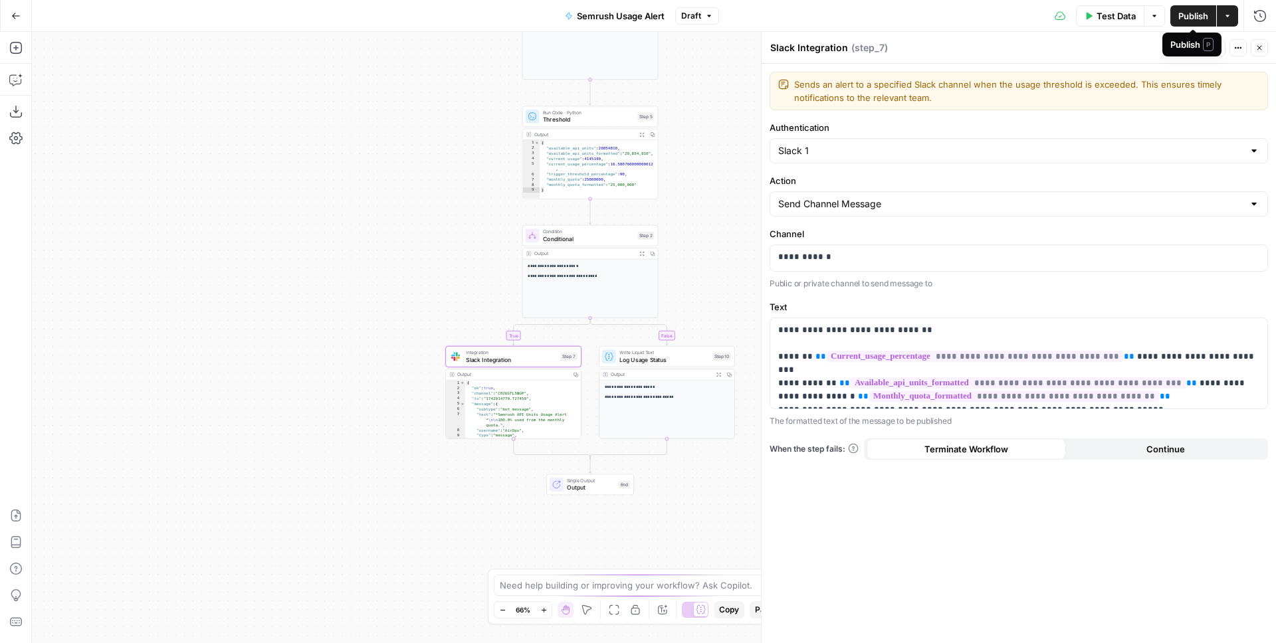
click at [1191, 17] on span "Publish" at bounding box center [1193, 15] width 30 height 13
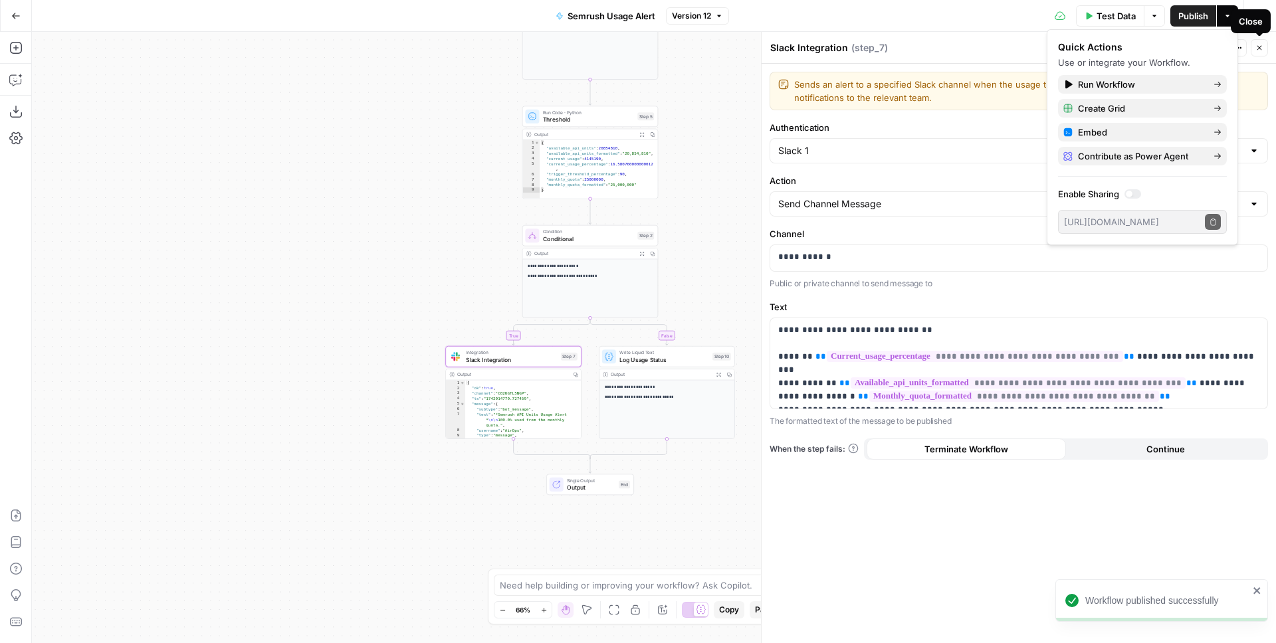
click at [1259, 47] on icon "button" at bounding box center [1259, 48] width 5 height 5
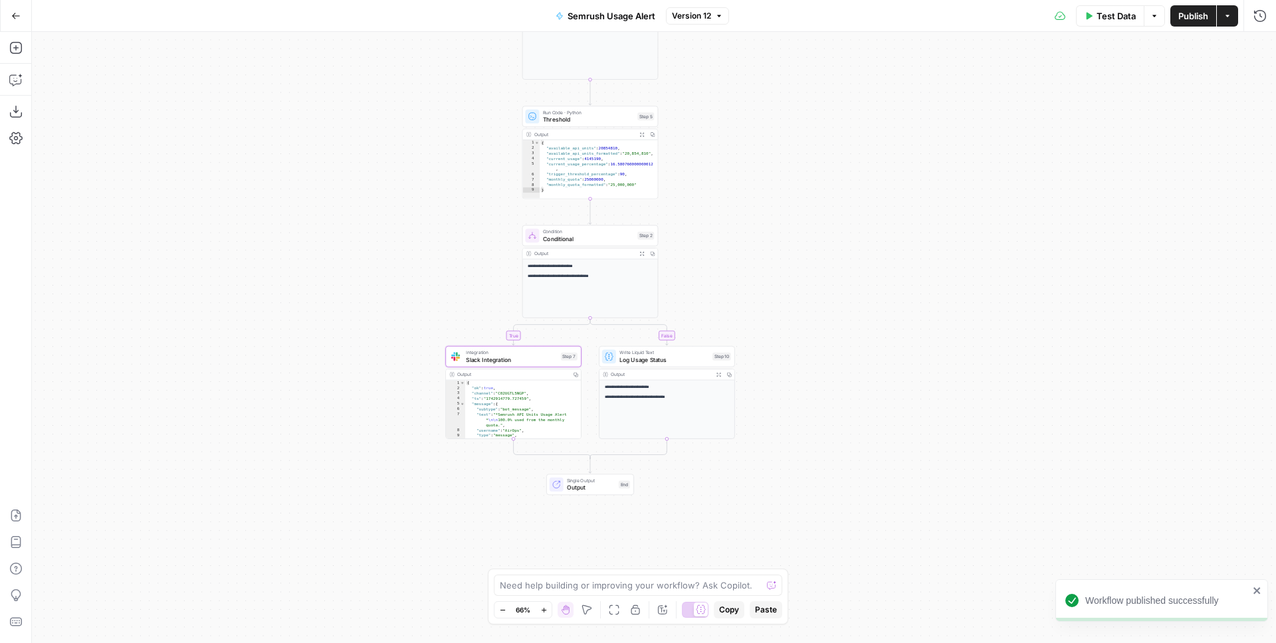
drag, startPoint x: 798, startPoint y: 261, endPoint x: 788, endPoint y: 238, distance: 24.4
click at [789, 239] on div "true false Workflow Input Settings Inputs Call API Fetch API Data Step 1 Output…" at bounding box center [654, 337] width 1244 height 611
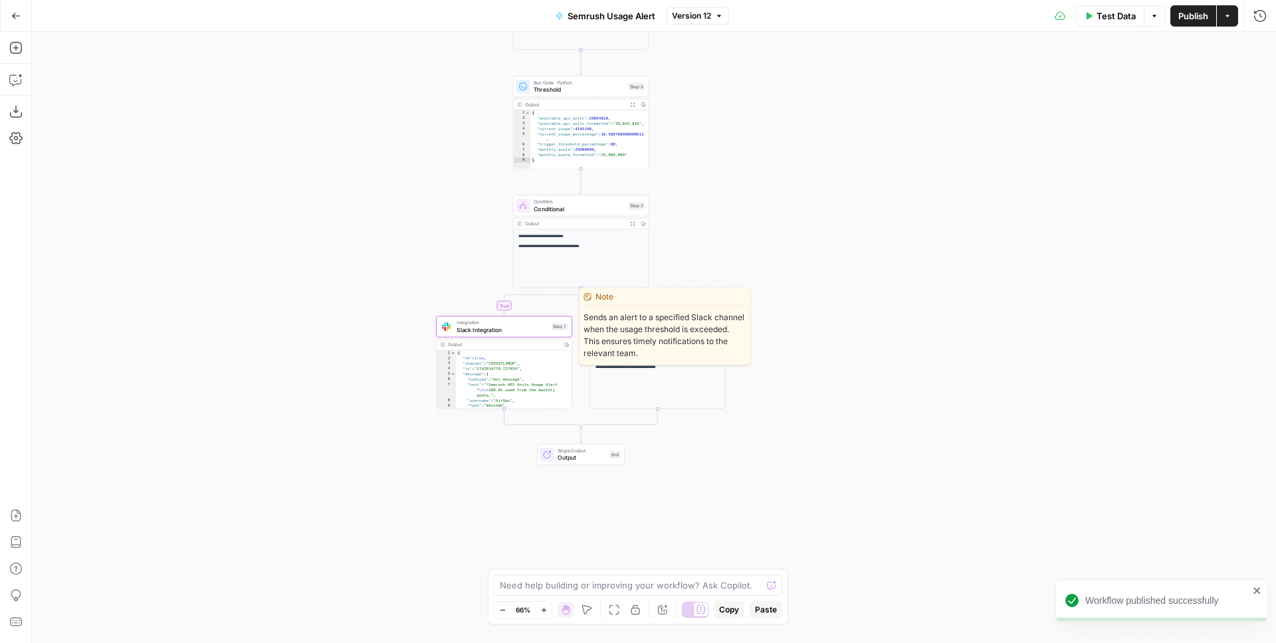
click at [524, 332] on span "Slack Integration" at bounding box center [502, 330] width 91 height 9
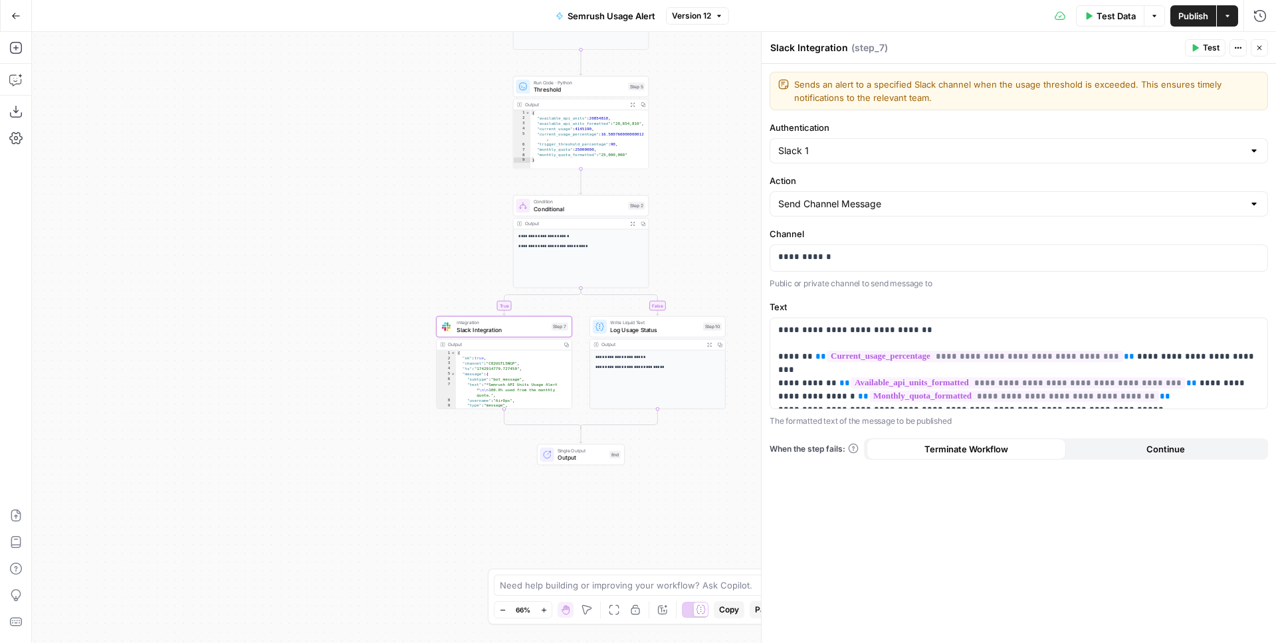
click at [1262, 49] on icon "button" at bounding box center [1259, 48] width 8 height 8
